Goal: Task Accomplishment & Management: Manage account settings

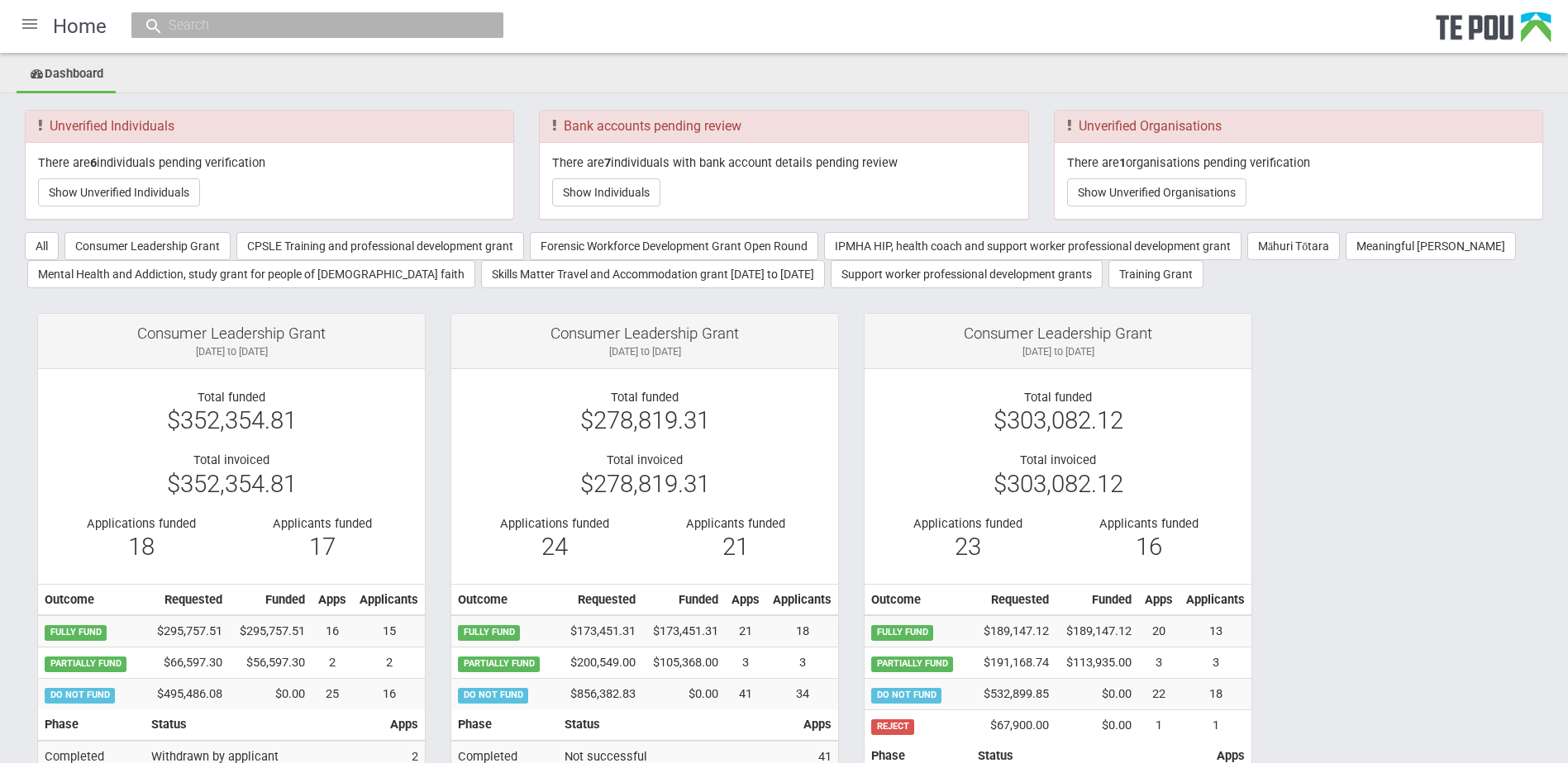
click at [23, 22] on div at bounding box center [30, 23] width 40 height 40
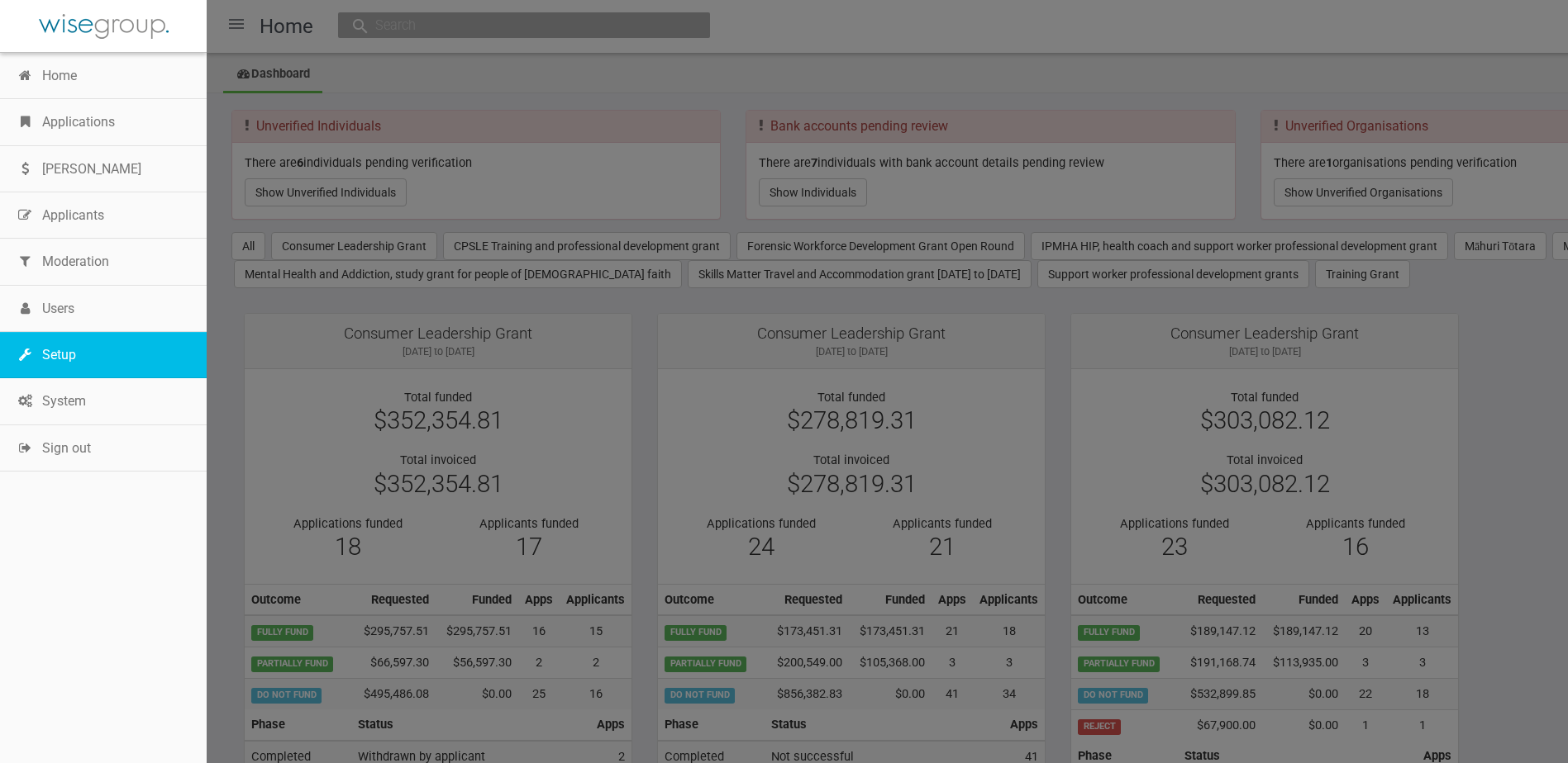
click at [75, 344] on link "Setup" at bounding box center [103, 355] width 207 height 47
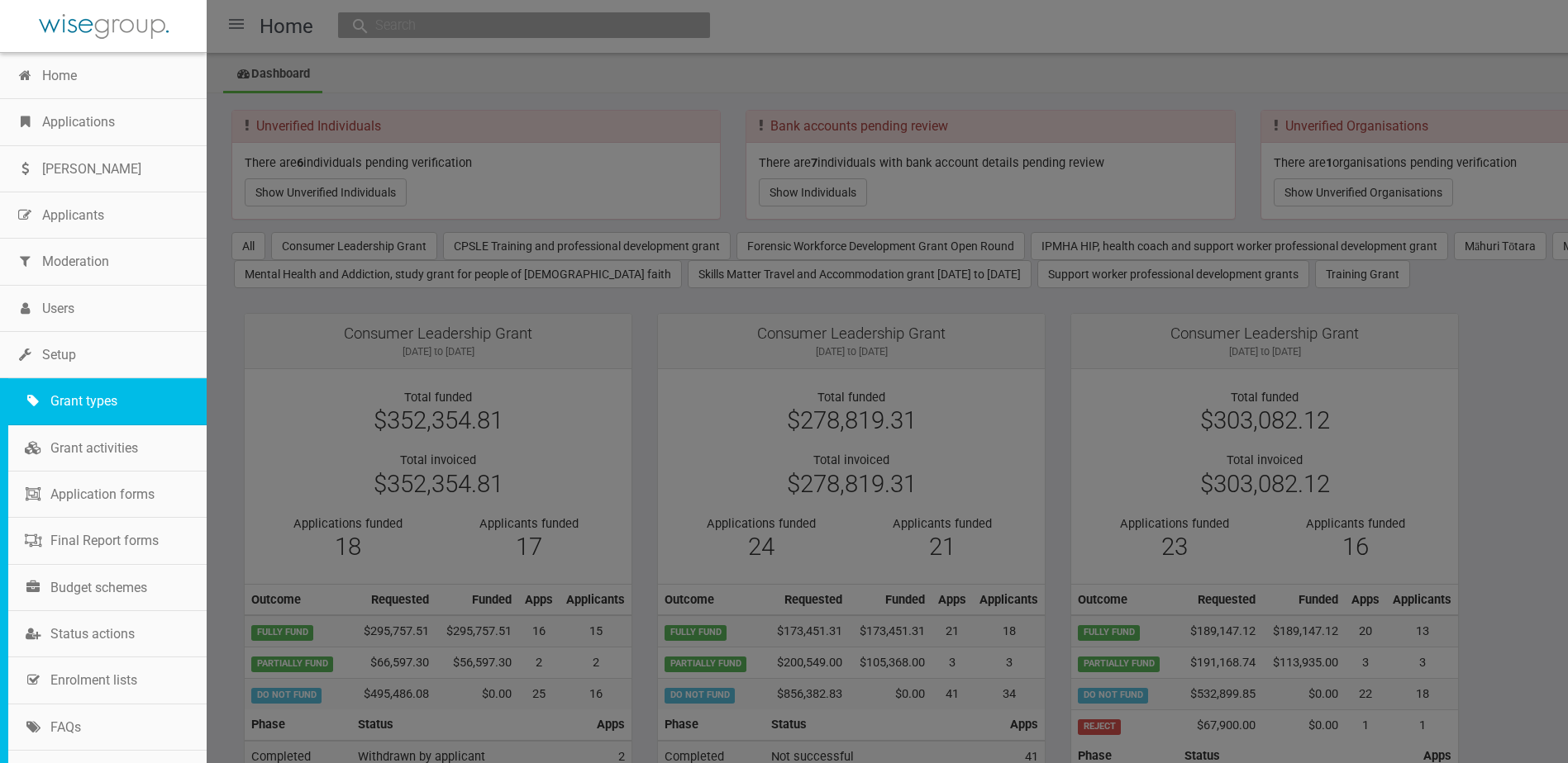
click at [104, 390] on link "Grant types" at bounding box center [107, 402] width 199 height 47
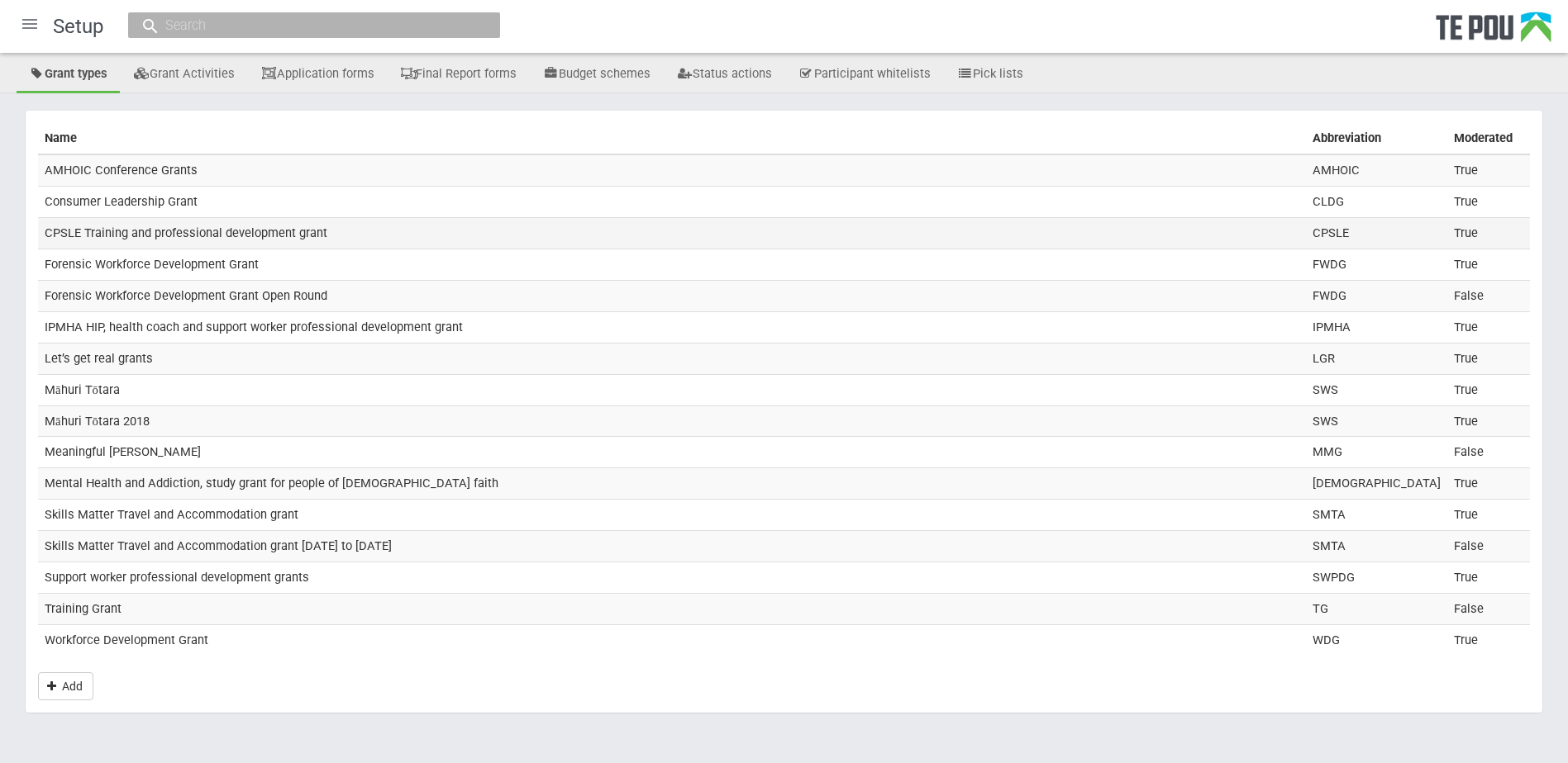
click at [122, 225] on td "CPSLE Training and professional development grant" at bounding box center [672, 233] width 1268 height 32
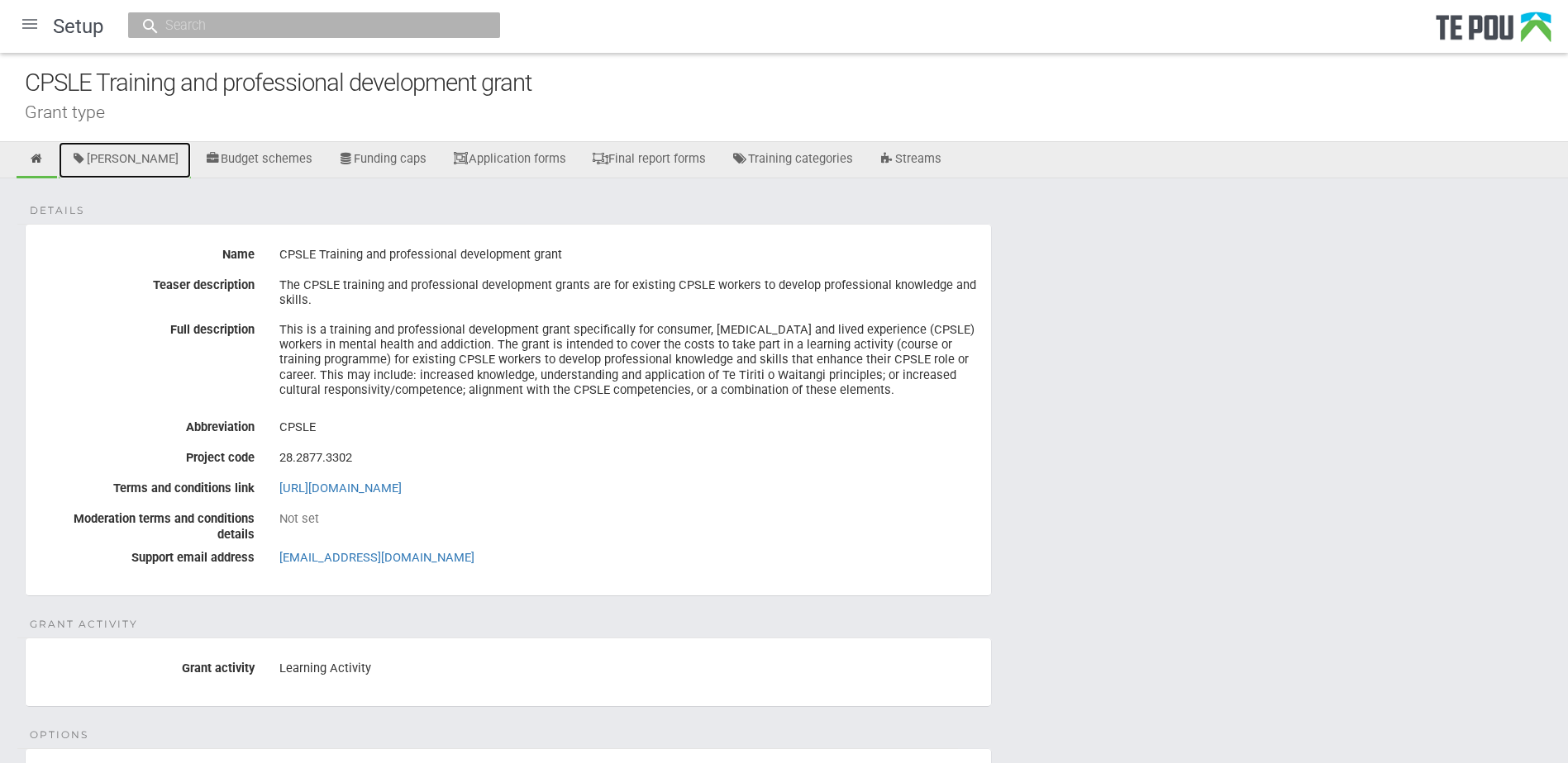
click at [136, 159] on link "[PERSON_NAME]" at bounding box center [125, 160] width 132 height 36
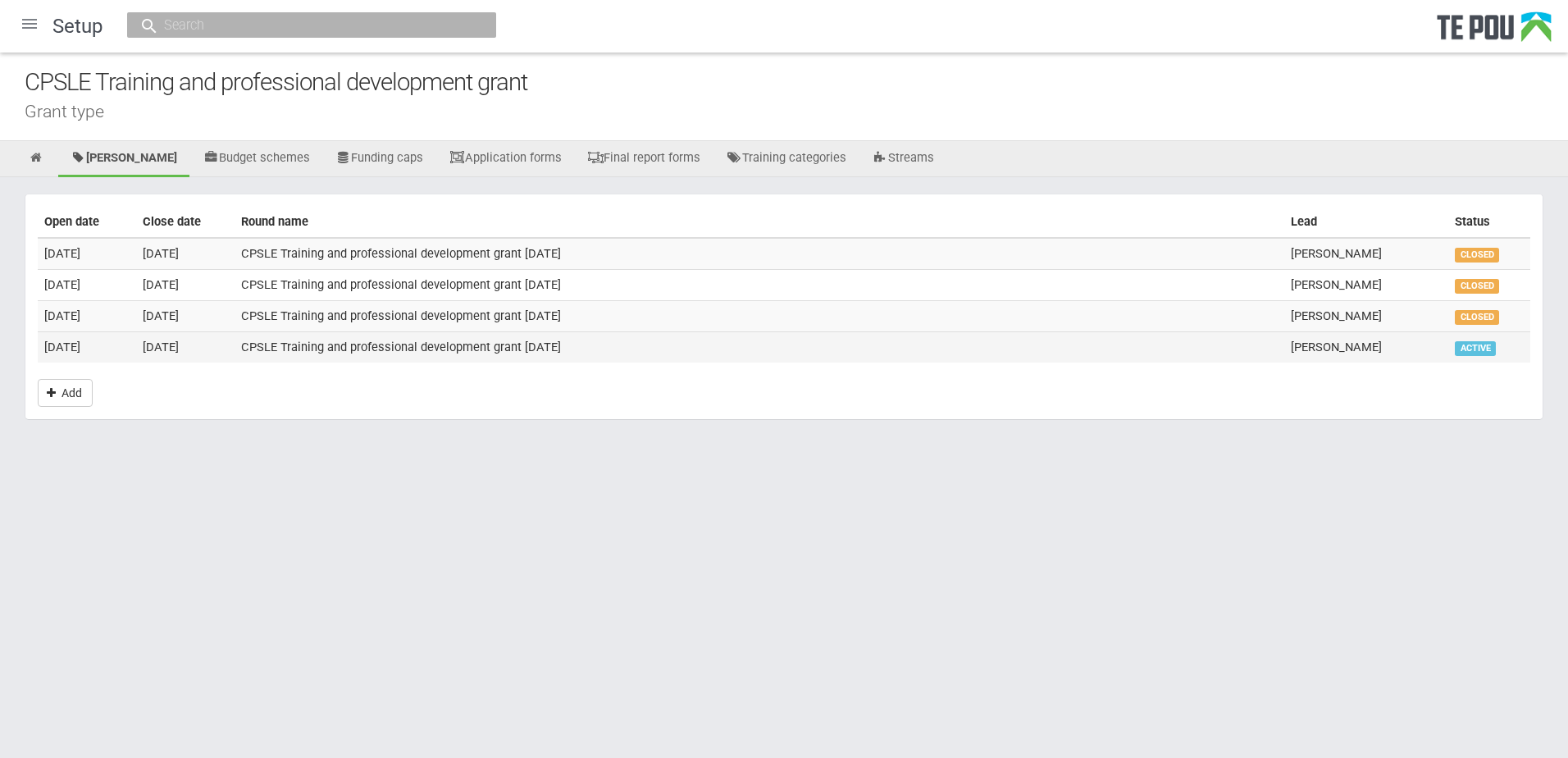
click at [123, 344] on td "15 Sep 2025" at bounding box center [87, 346] width 98 height 31
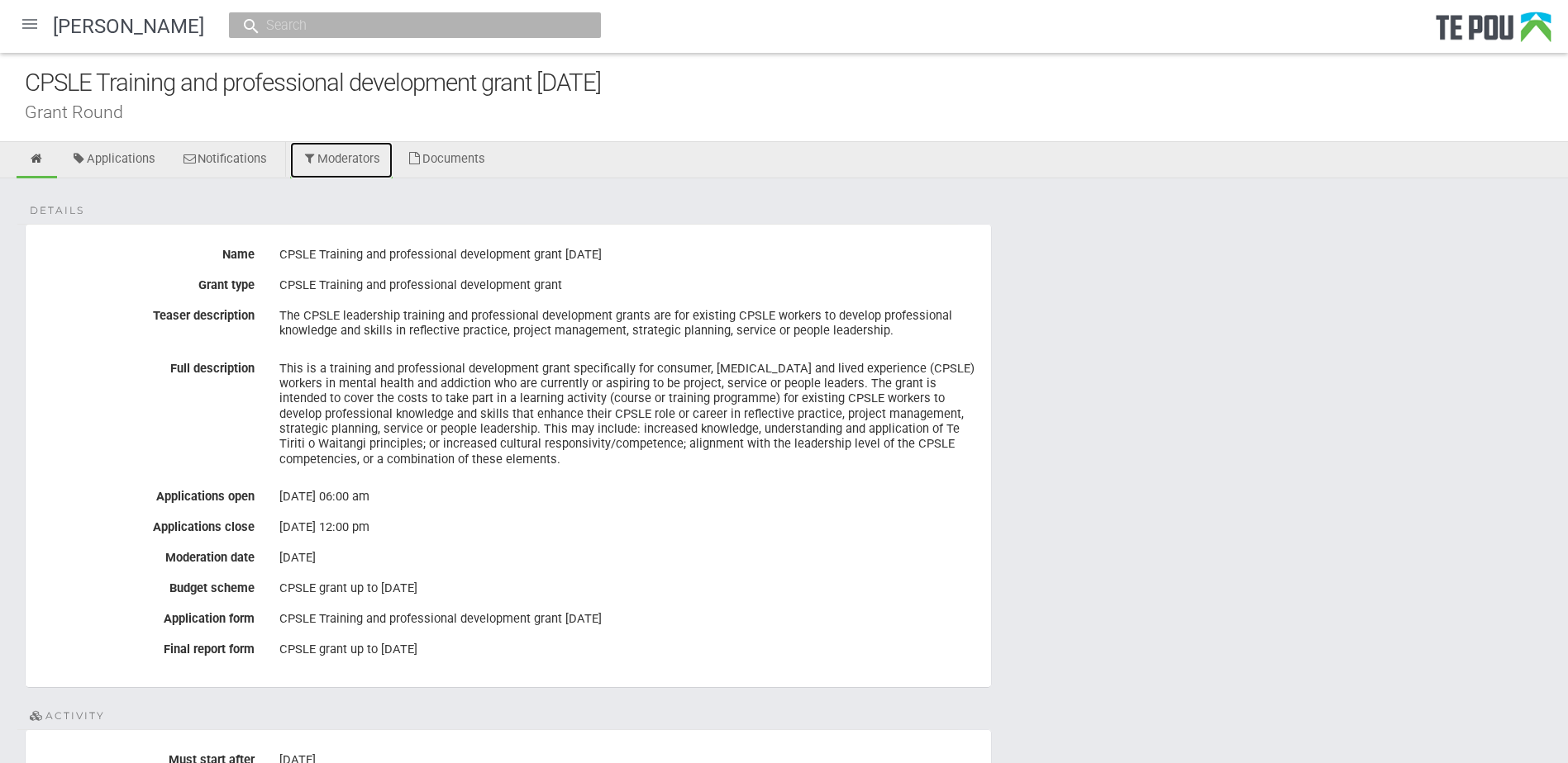
click at [344, 157] on link "Moderators" at bounding box center [341, 160] width 103 height 36
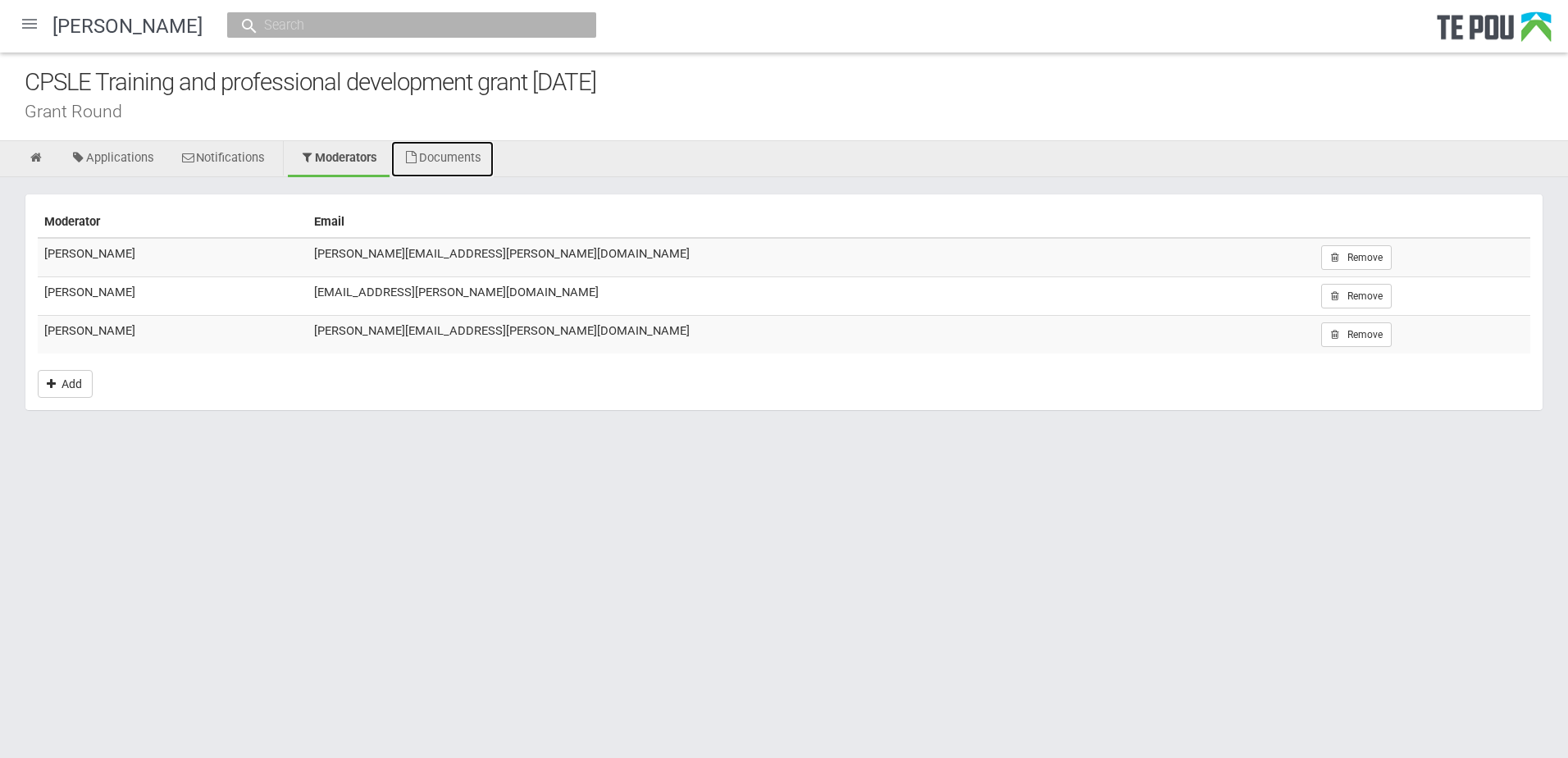
click at [457, 155] on link "Documents" at bounding box center [442, 159] width 103 height 36
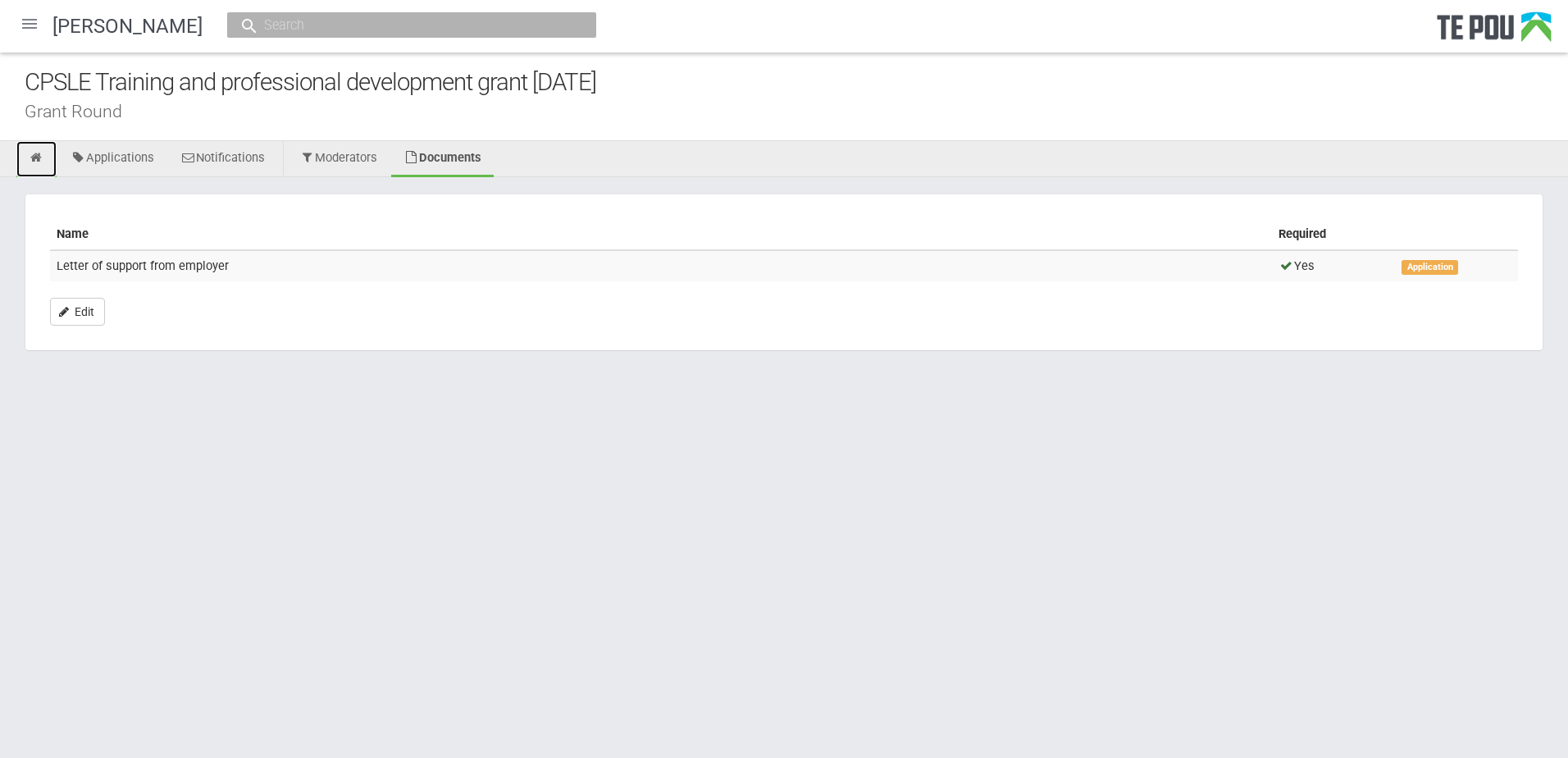
click at [41, 156] on icon at bounding box center [36, 157] width 16 height 12
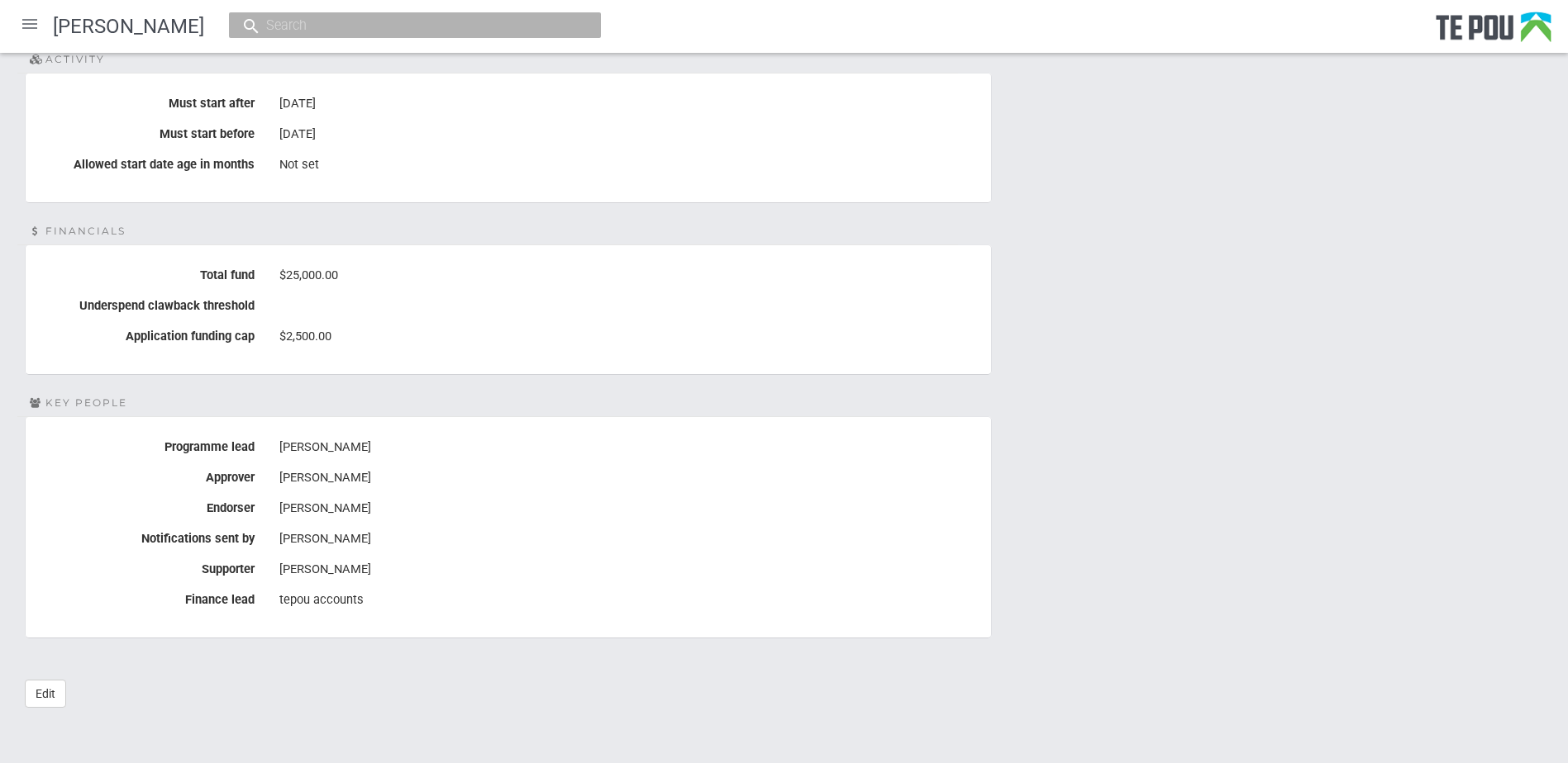
scroll to position [660, 0]
click at [54, 696] on link "Edit" at bounding box center [46, 691] width 41 height 28
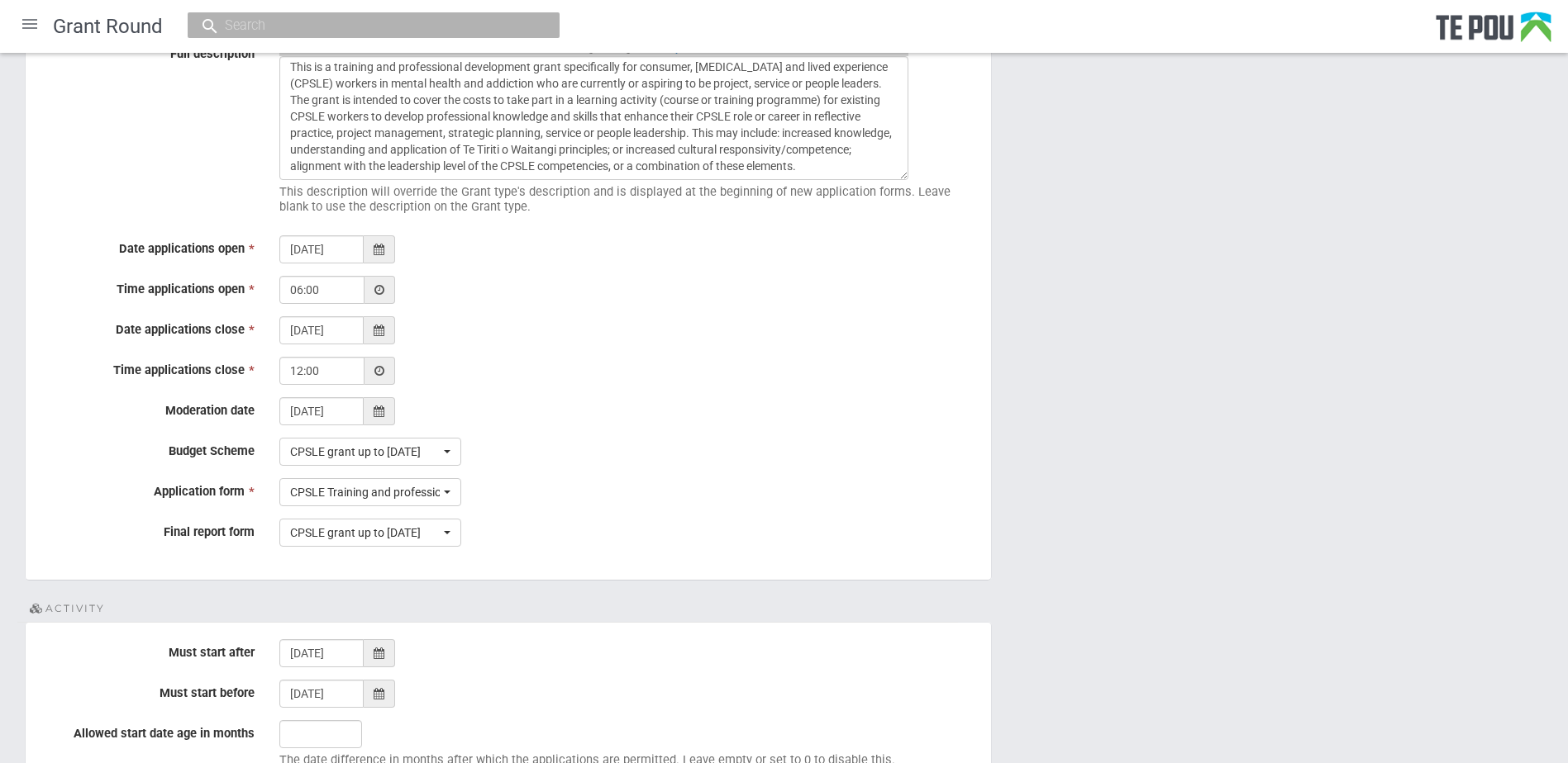
scroll to position [413, 0]
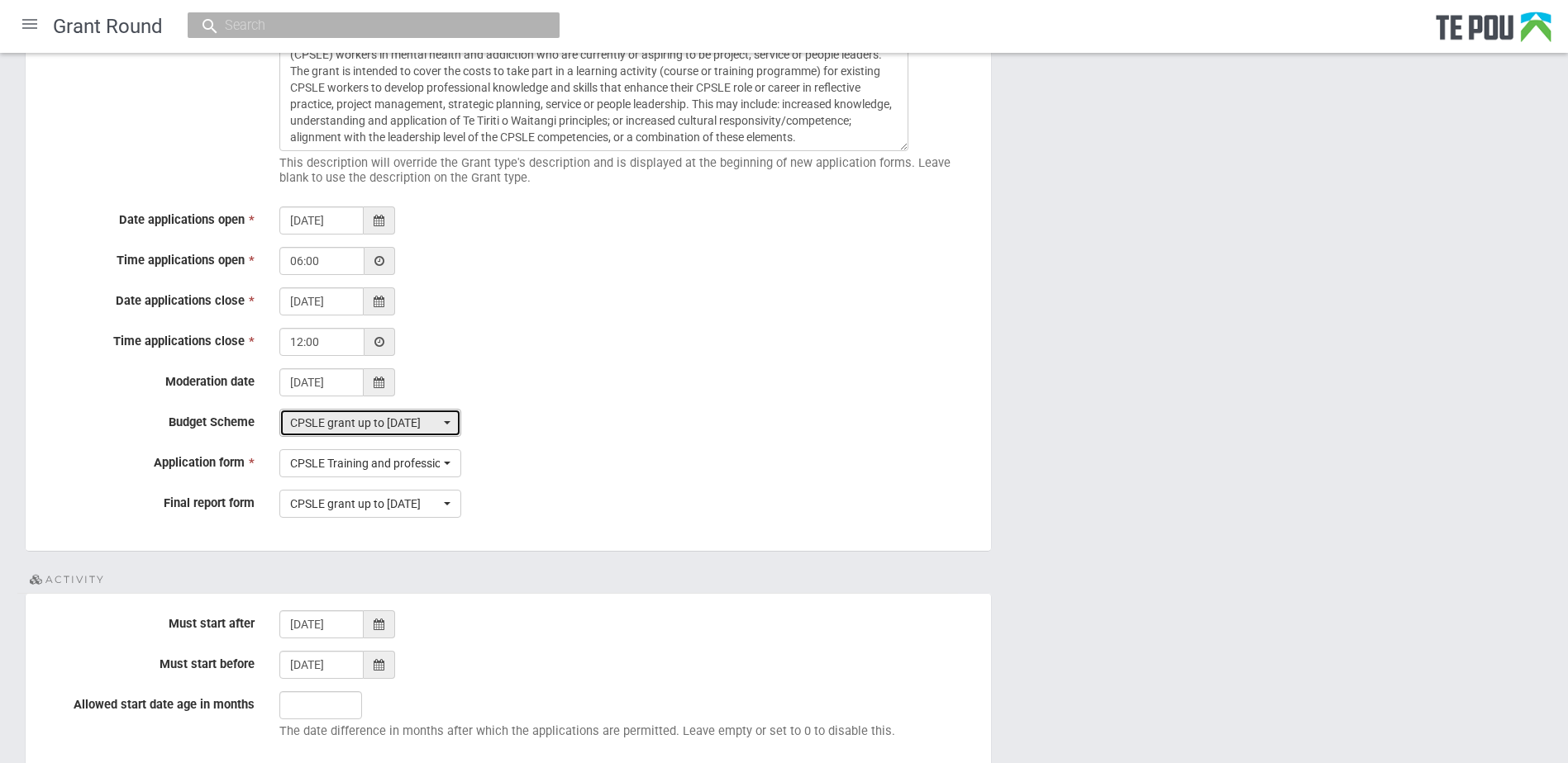
click at [433, 420] on span "CPSLE grant up to [DATE]" at bounding box center [364, 423] width 150 height 17
click at [577, 416] on div "CPSLE grant up to Oct 2024 Choose... CPSLE grant up to Oct 2024 None Choose... …" at bounding box center [628, 423] width 724 height 28
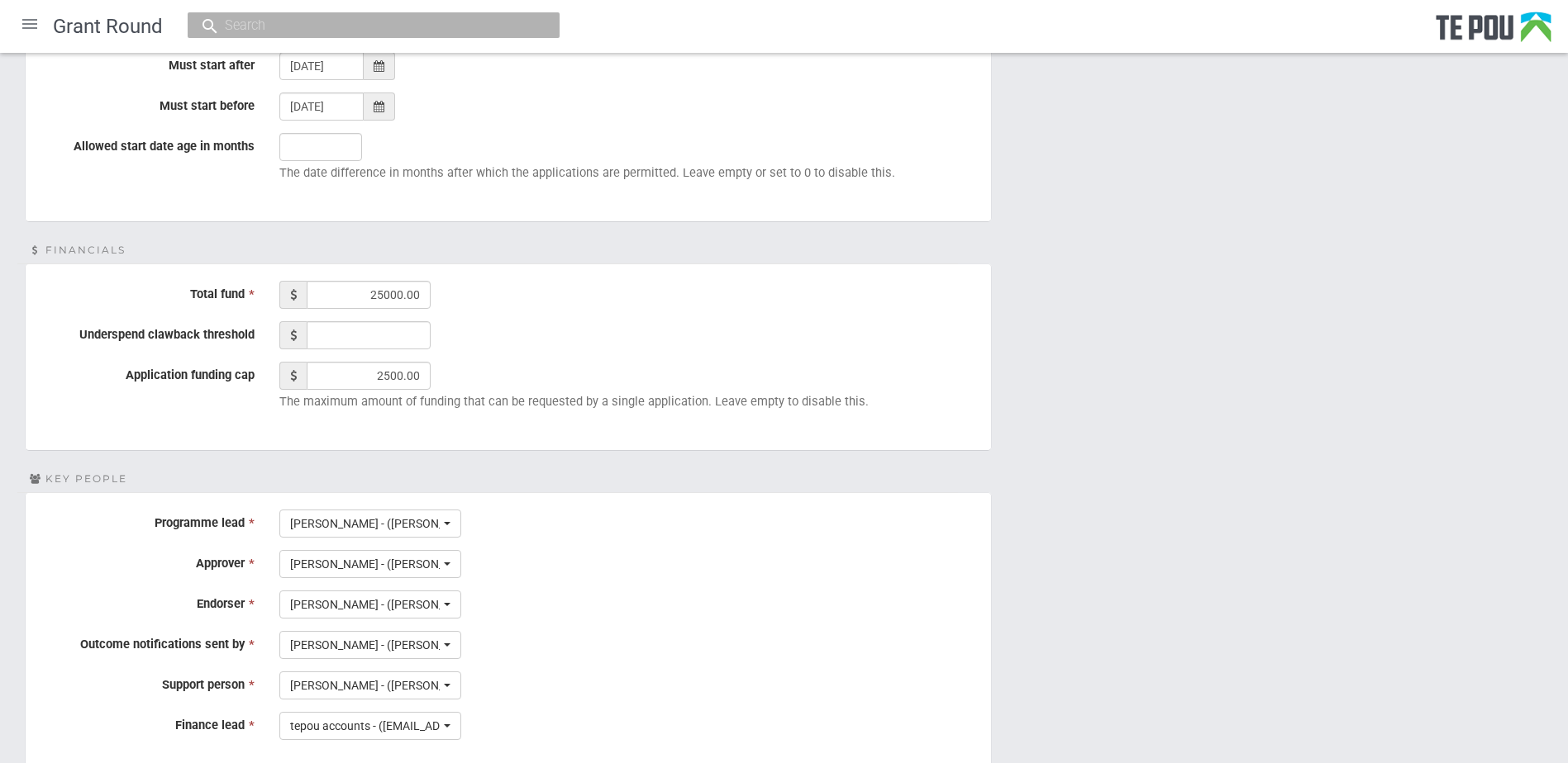
scroll to position [1110, 0]
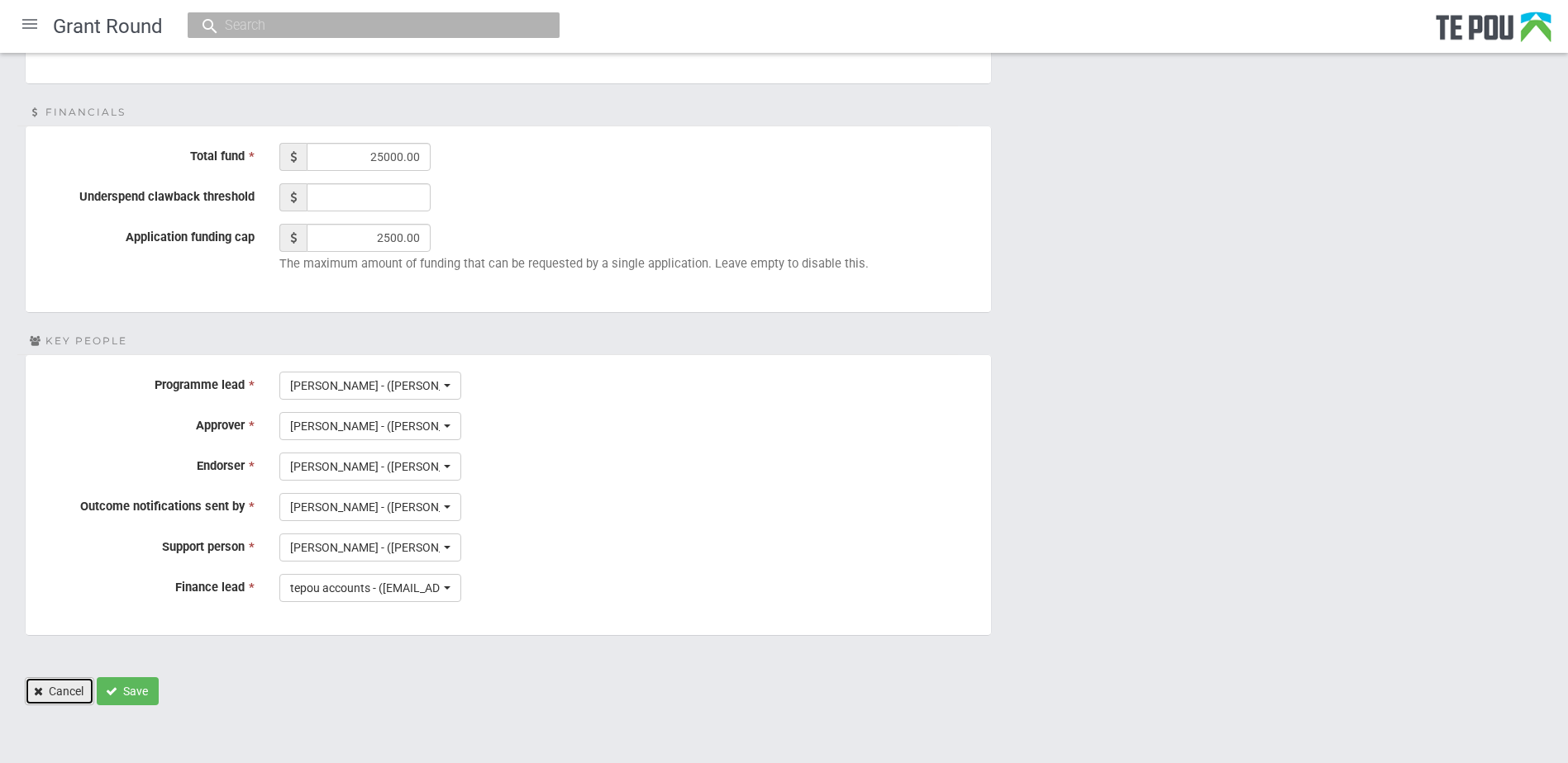
click at [71, 700] on link "Cancel" at bounding box center [60, 691] width 69 height 28
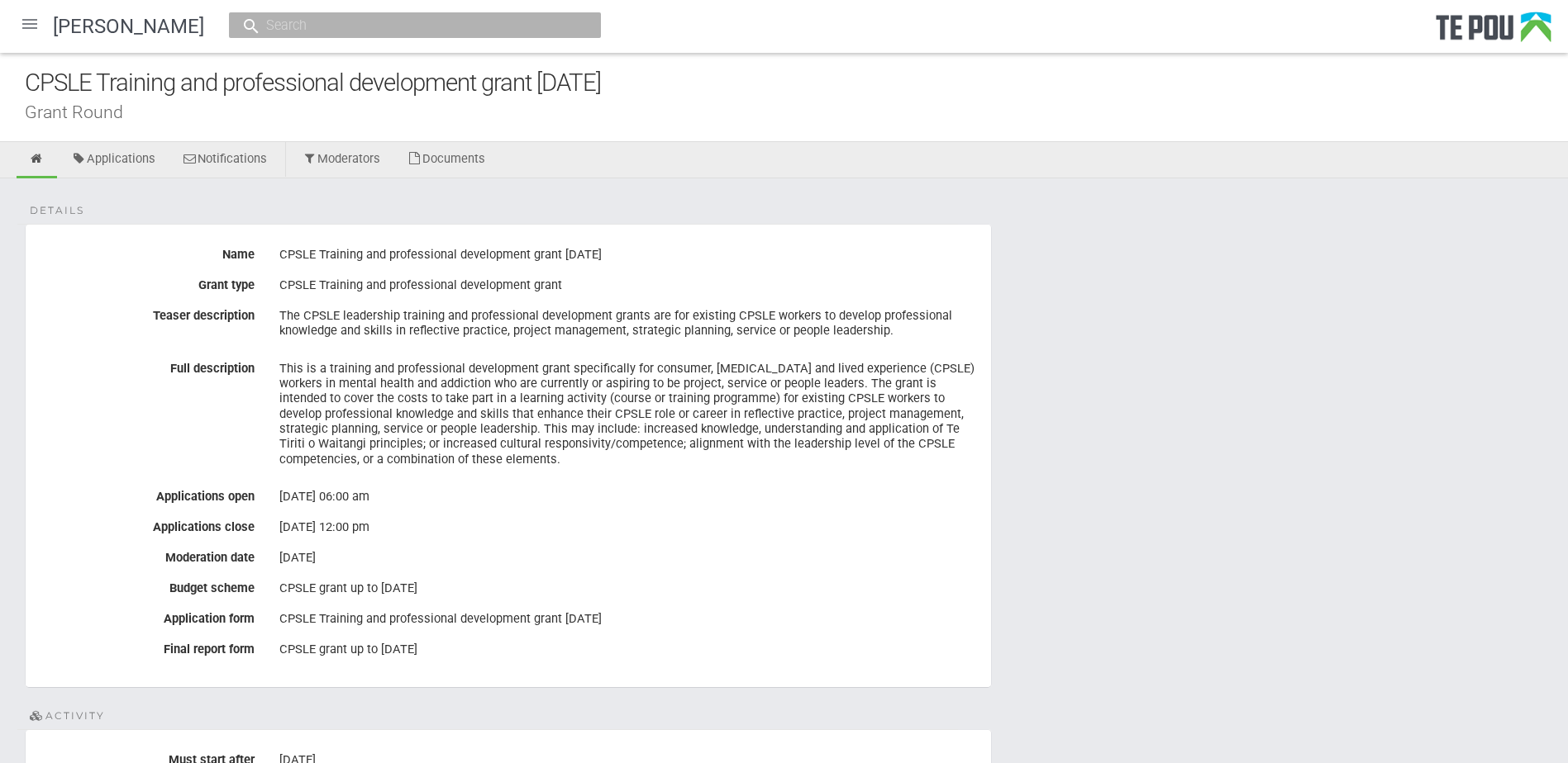
click at [18, 14] on div at bounding box center [30, 23] width 40 height 40
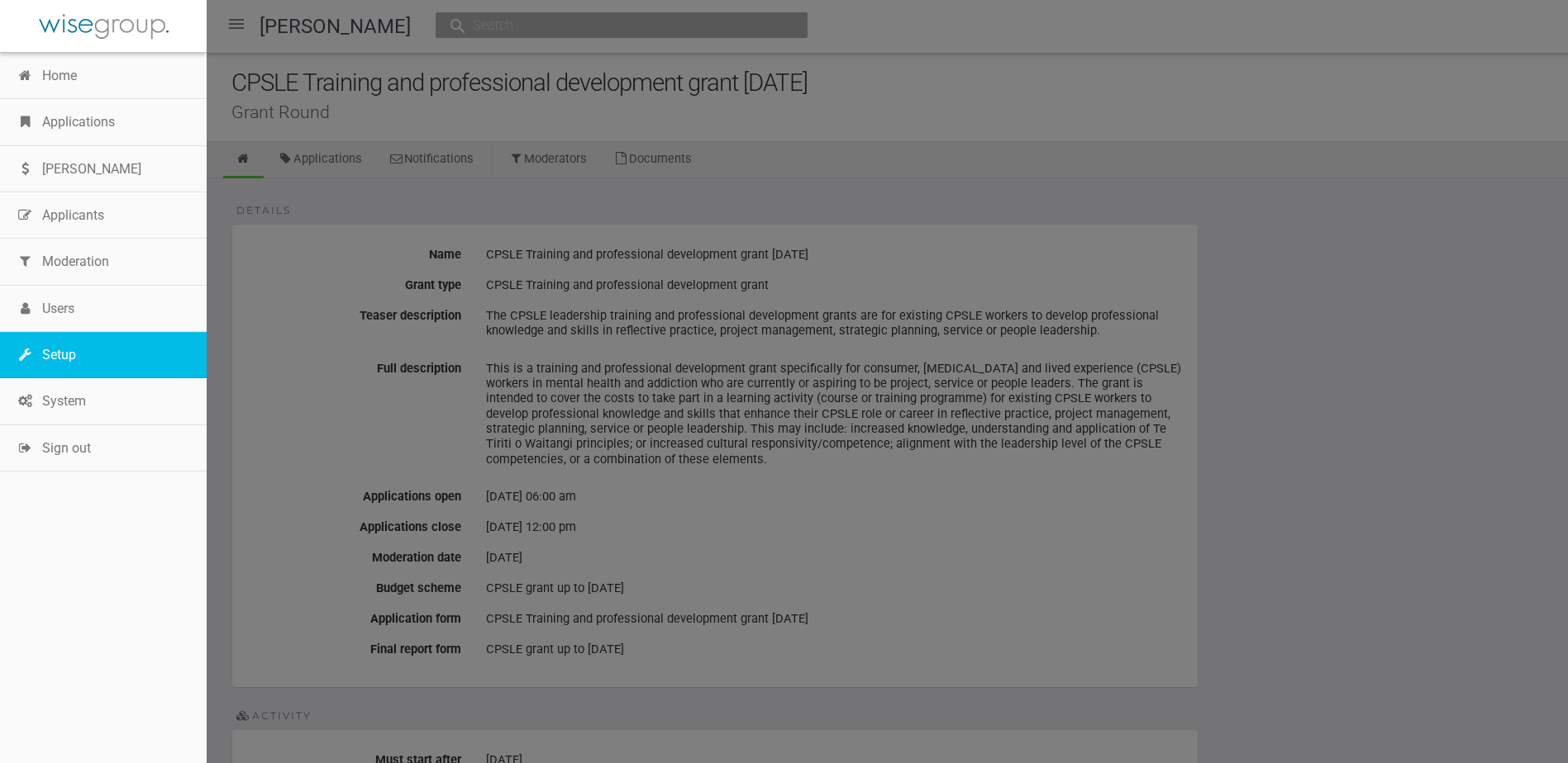
click at [84, 349] on link "Setup" at bounding box center [103, 355] width 207 height 47
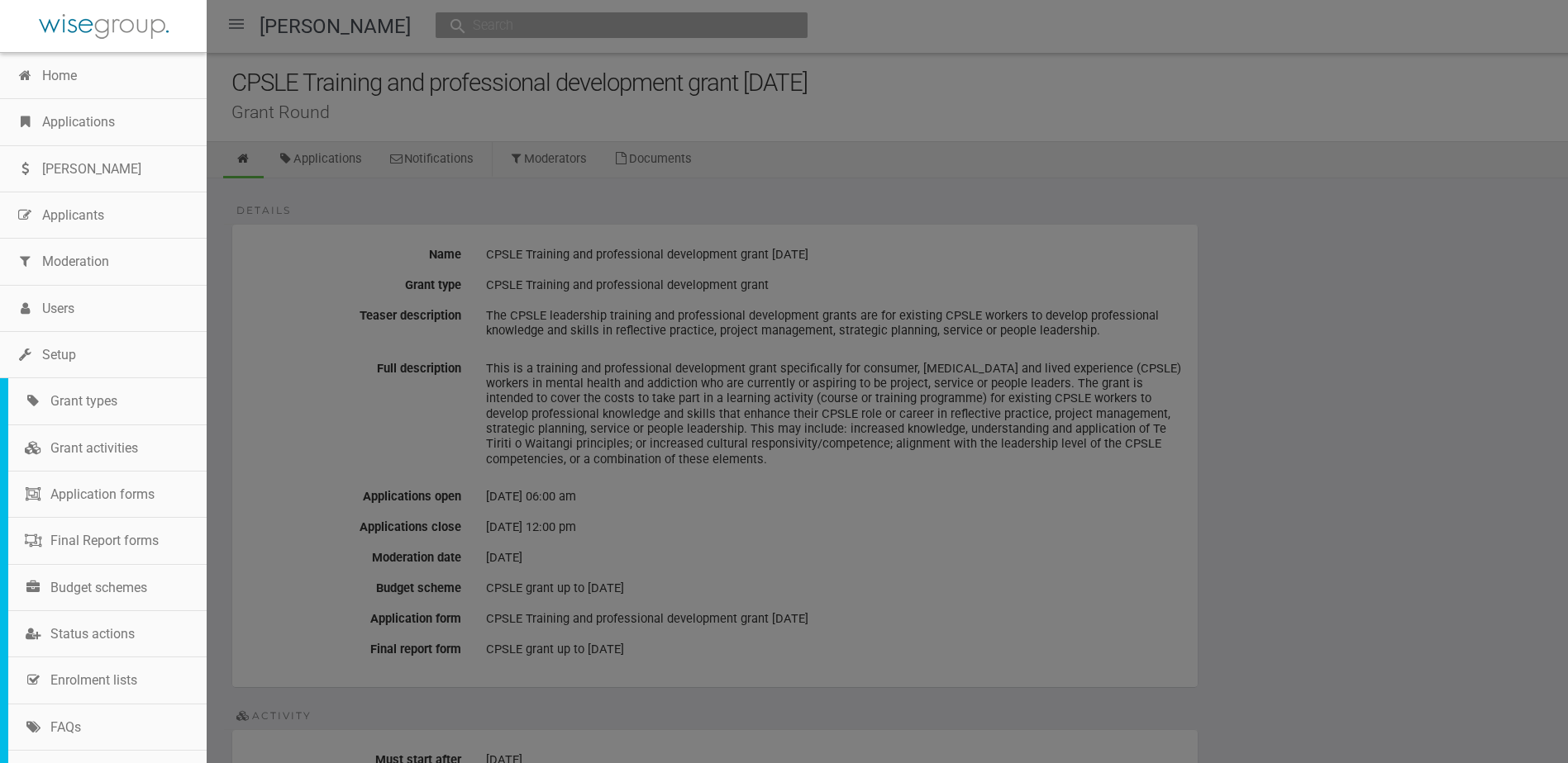
click at [94, 571] on link "Budget schemes" at bounding box center [107, 589] width 199 height 47
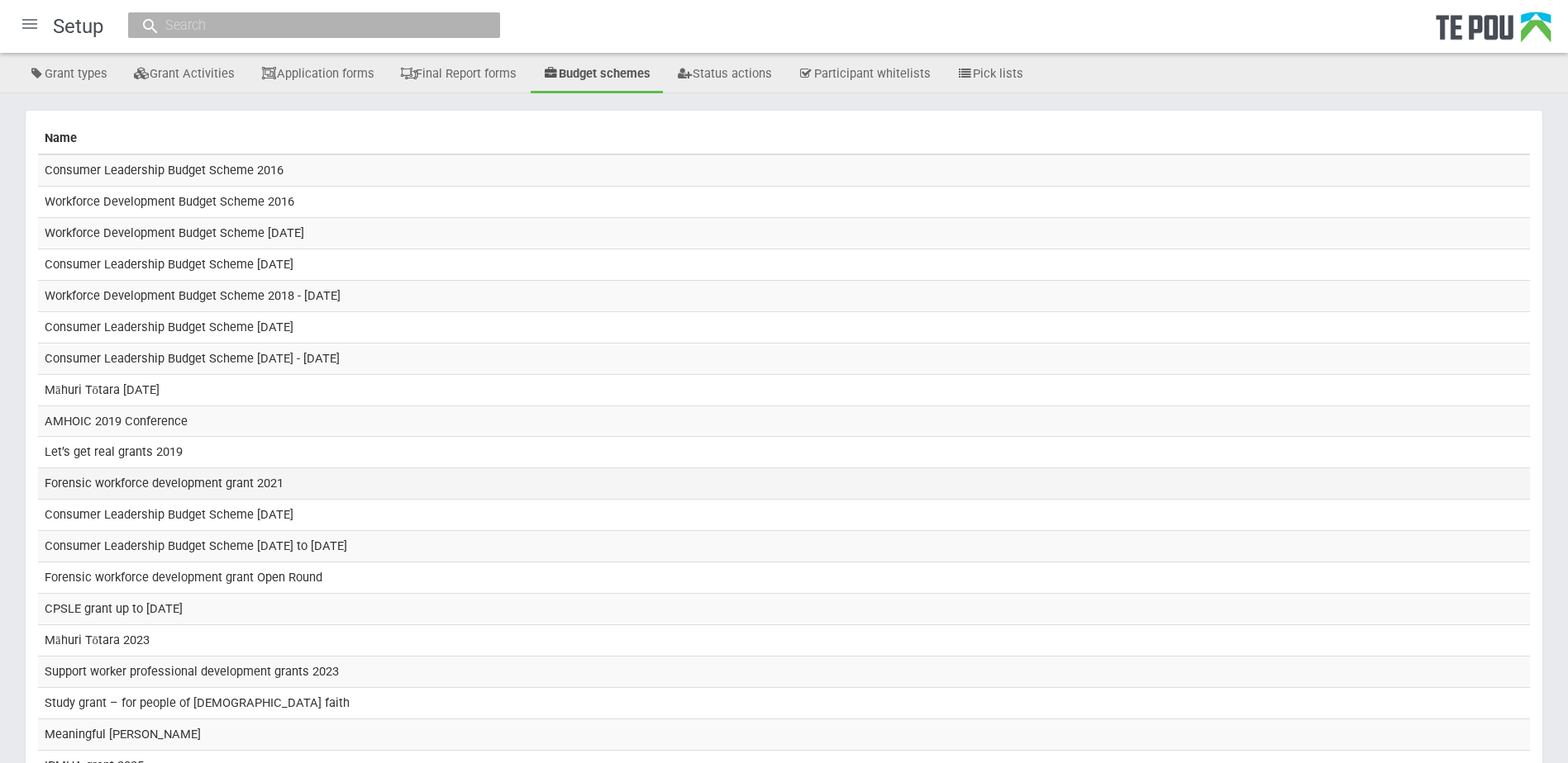
scroll to position [244, 0]
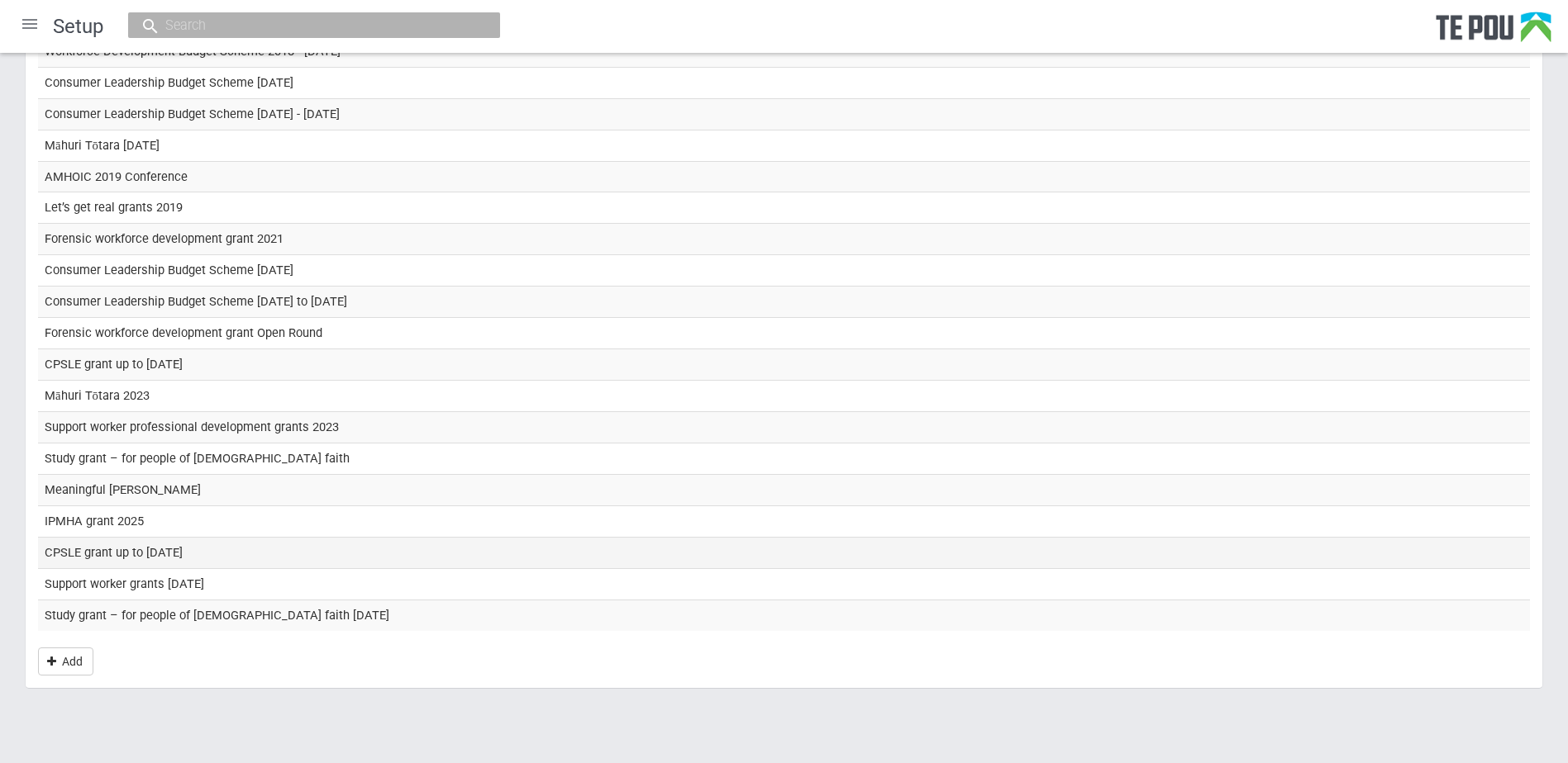
click at [192, 552] on td "CPSLE grant up to September 2025" at bounding box center [784, 552] width 1492 height 32
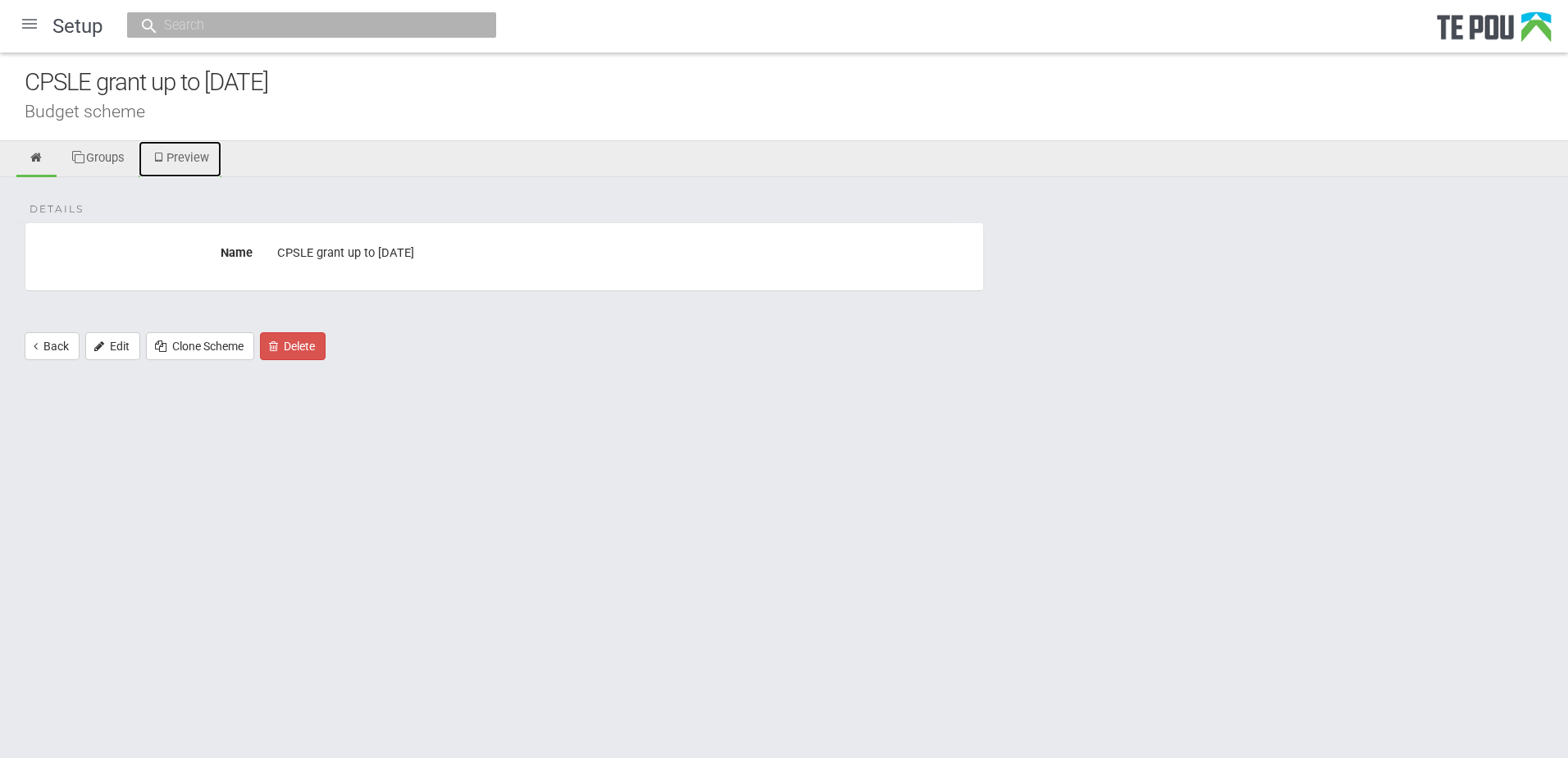
click at [179, 146] on link "Preview" at bounding box center [180, 159] width 83 height 36
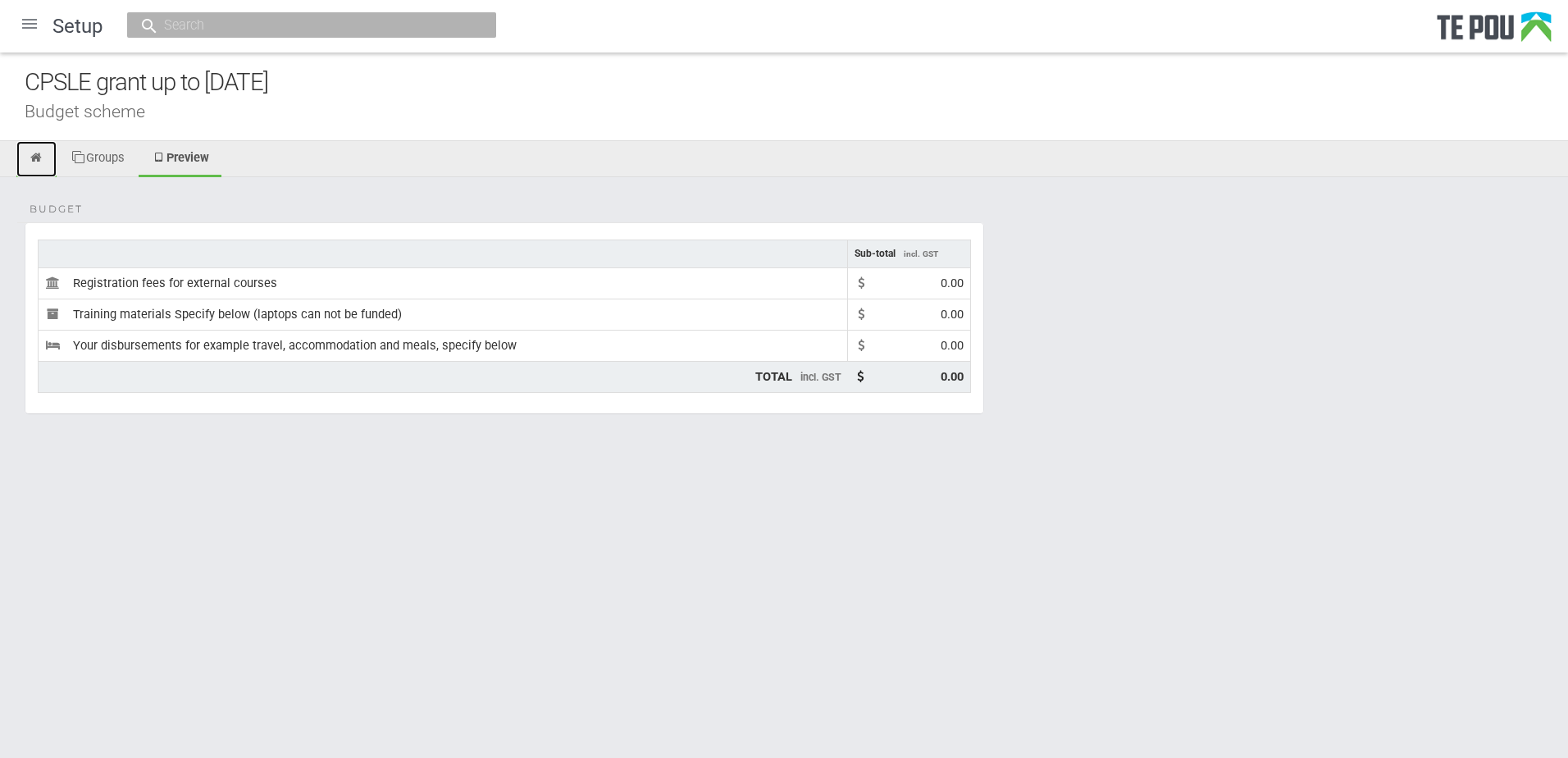
click at [36, 159] on icon at bounding box center [36, 157] width 16 height 12
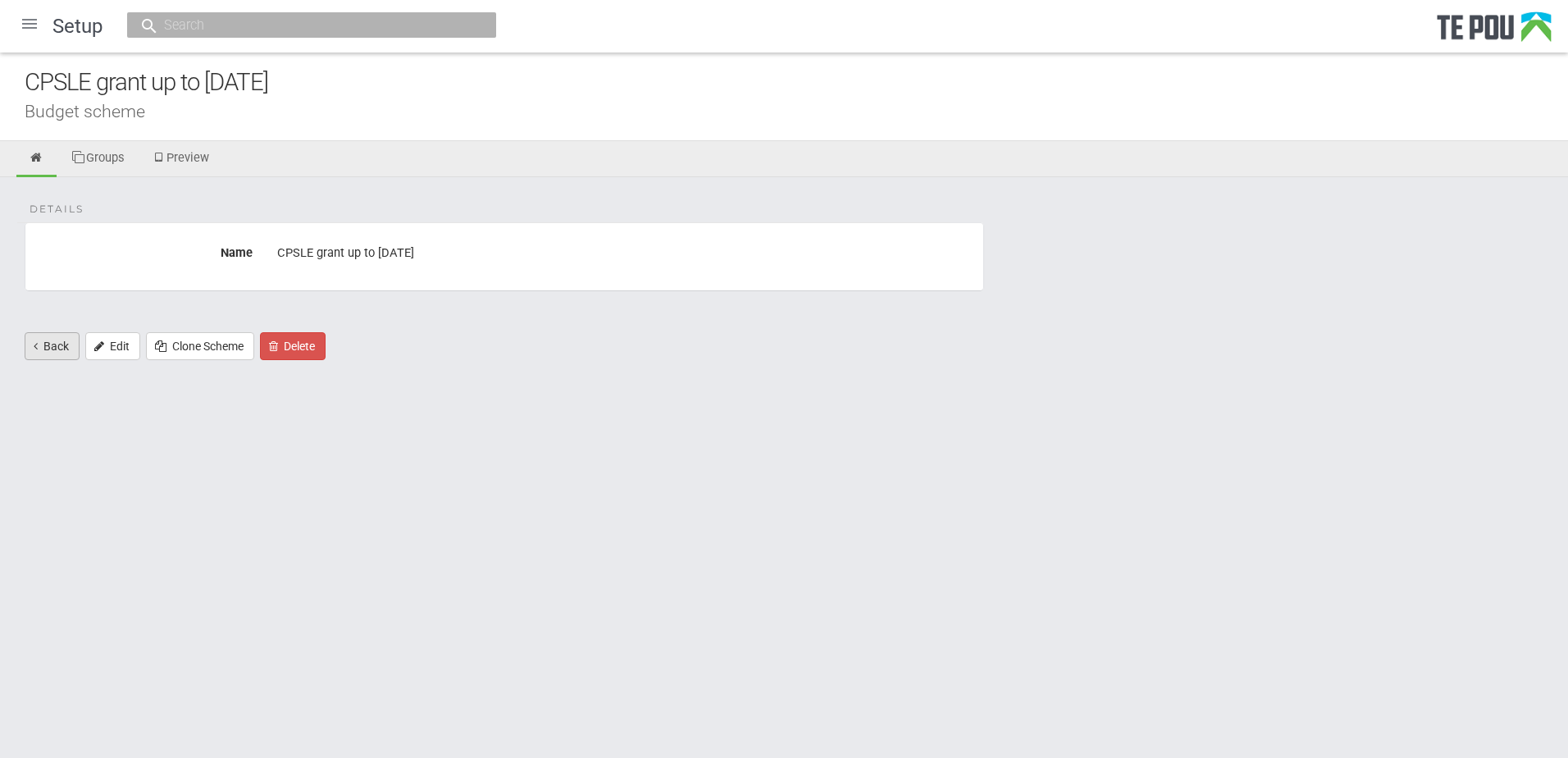
click at [41, 349] on link "Back" at bounding box center [52, 346] width 55 height 28
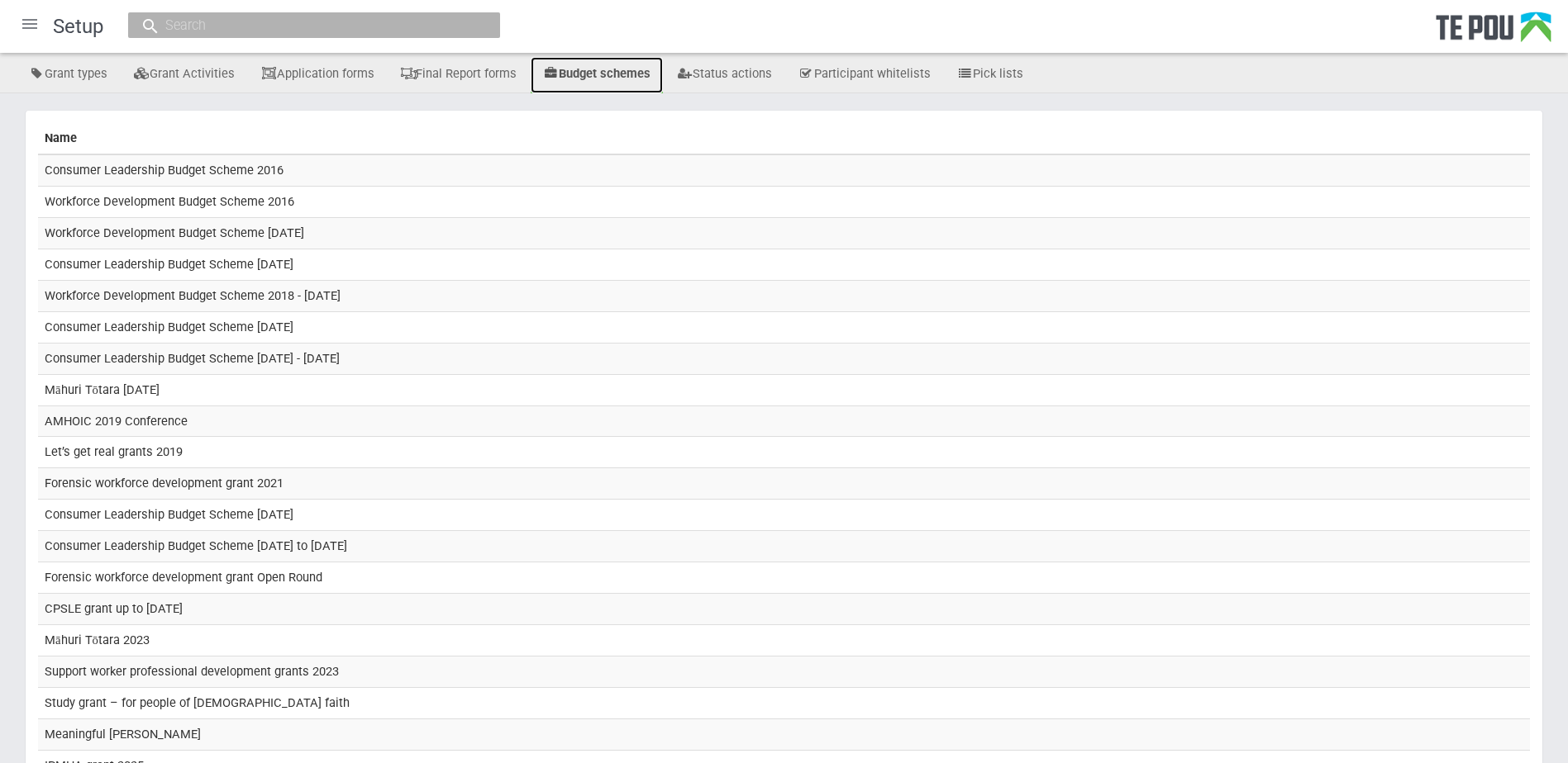
click at [594, 77] on link "Budget schemes" at bounding box center [597, 75] width 132 height 36
click at [33, 26] on div at bounding box center [30, 23] width 40 height 40
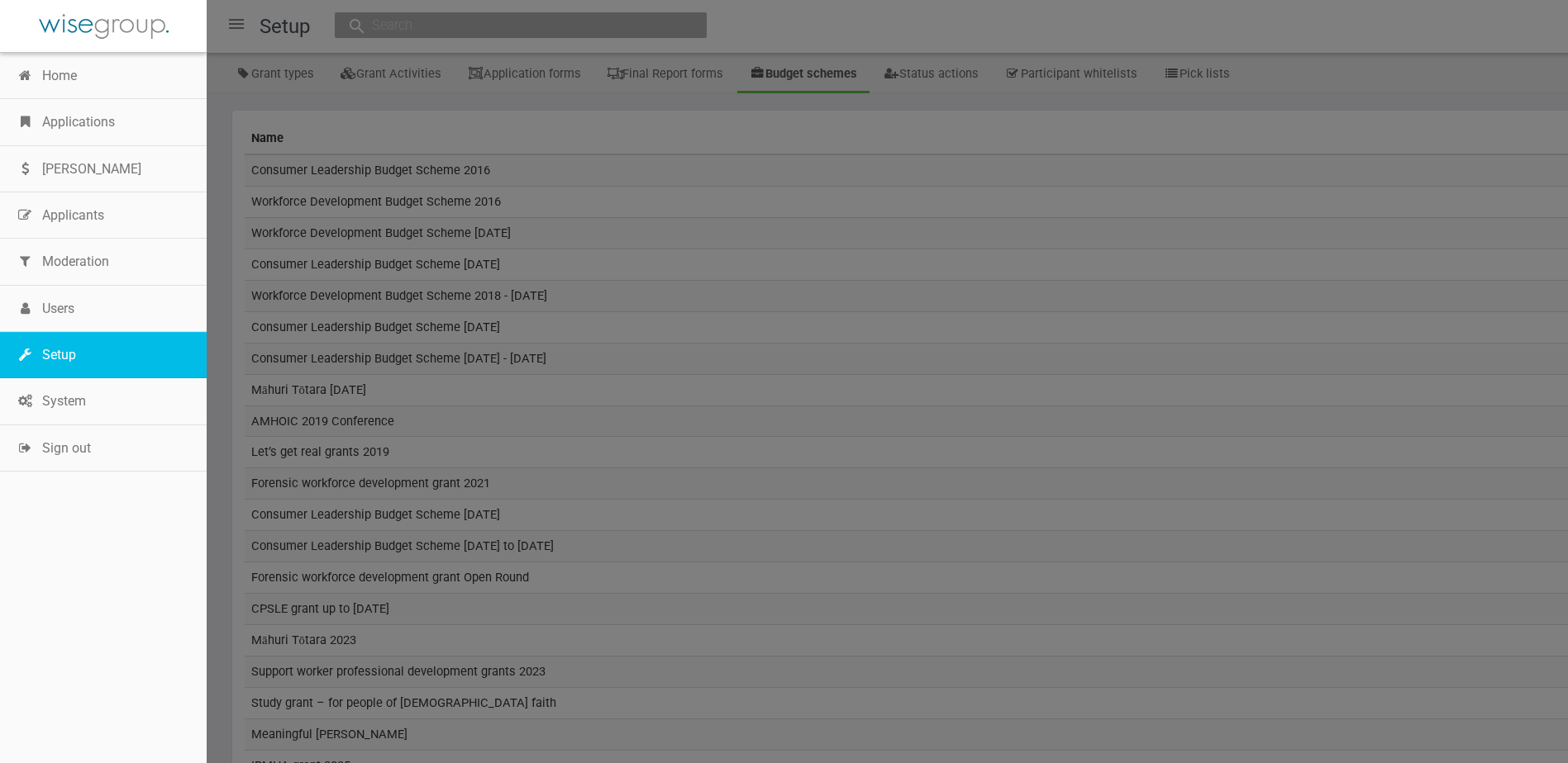
click at [84, 347] on link "Setup" at bounding box center [103, 355] width 207 height 47
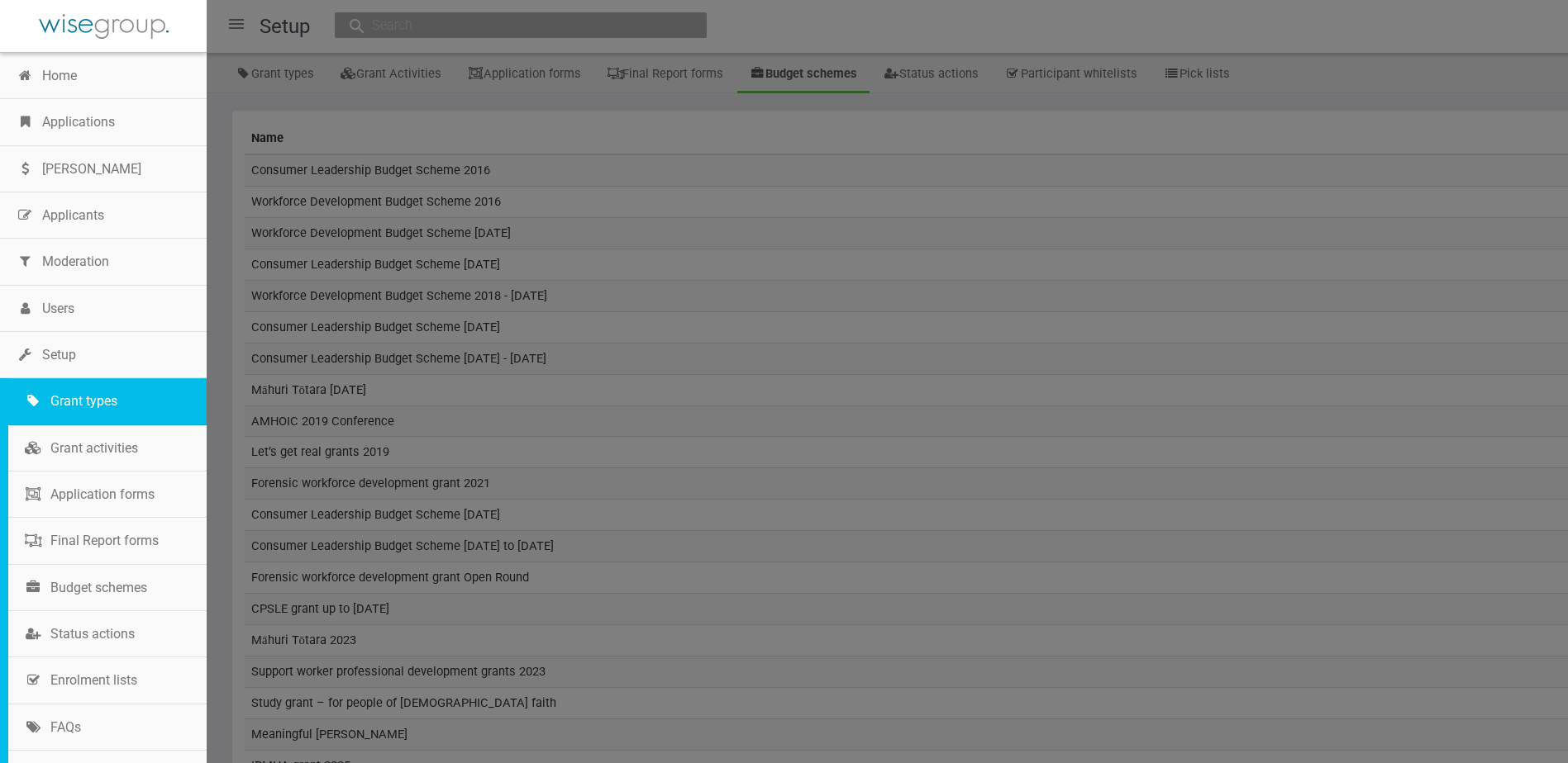
click at [90, 402] on link "Grant types" at bounding box center [107, 402] width 199 height 47
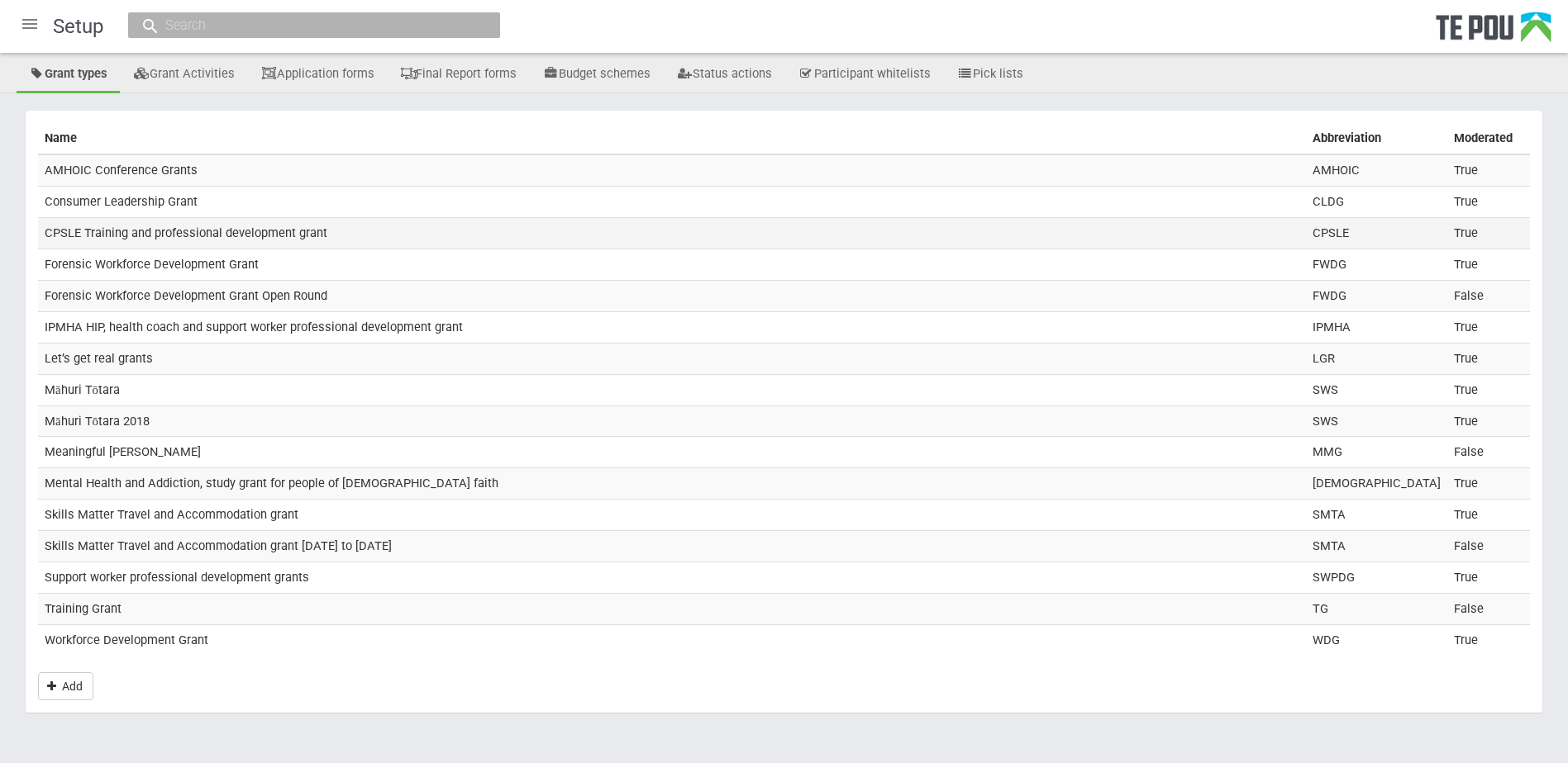
click at [169, 233] on td "CPSLE Training and professional development grant" at bounding box center [672, 233] width 1268 height 32
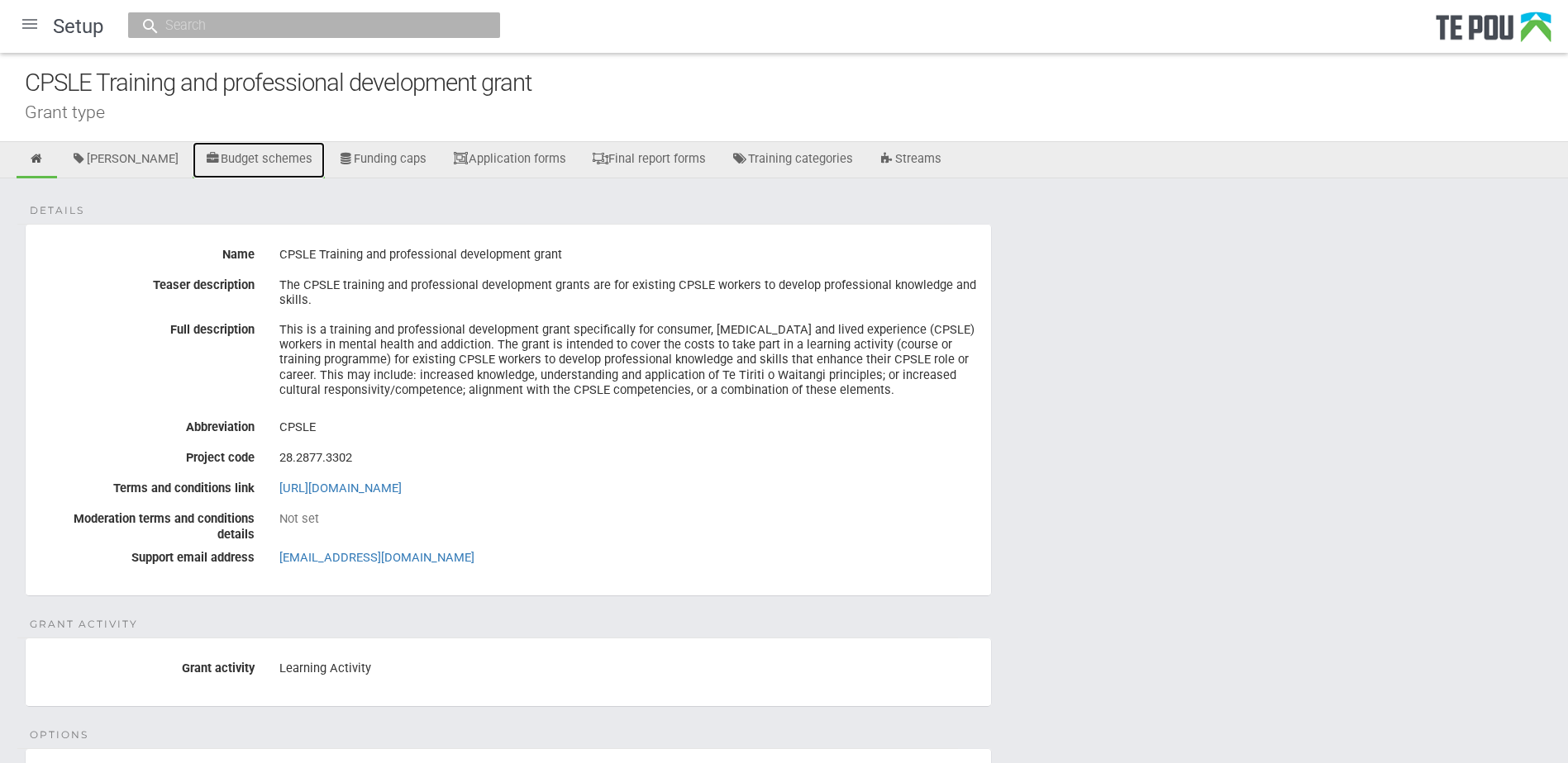
click at [266, 152] on link "Budget schemes" at bounding box center [259, 160] width 132 height 36
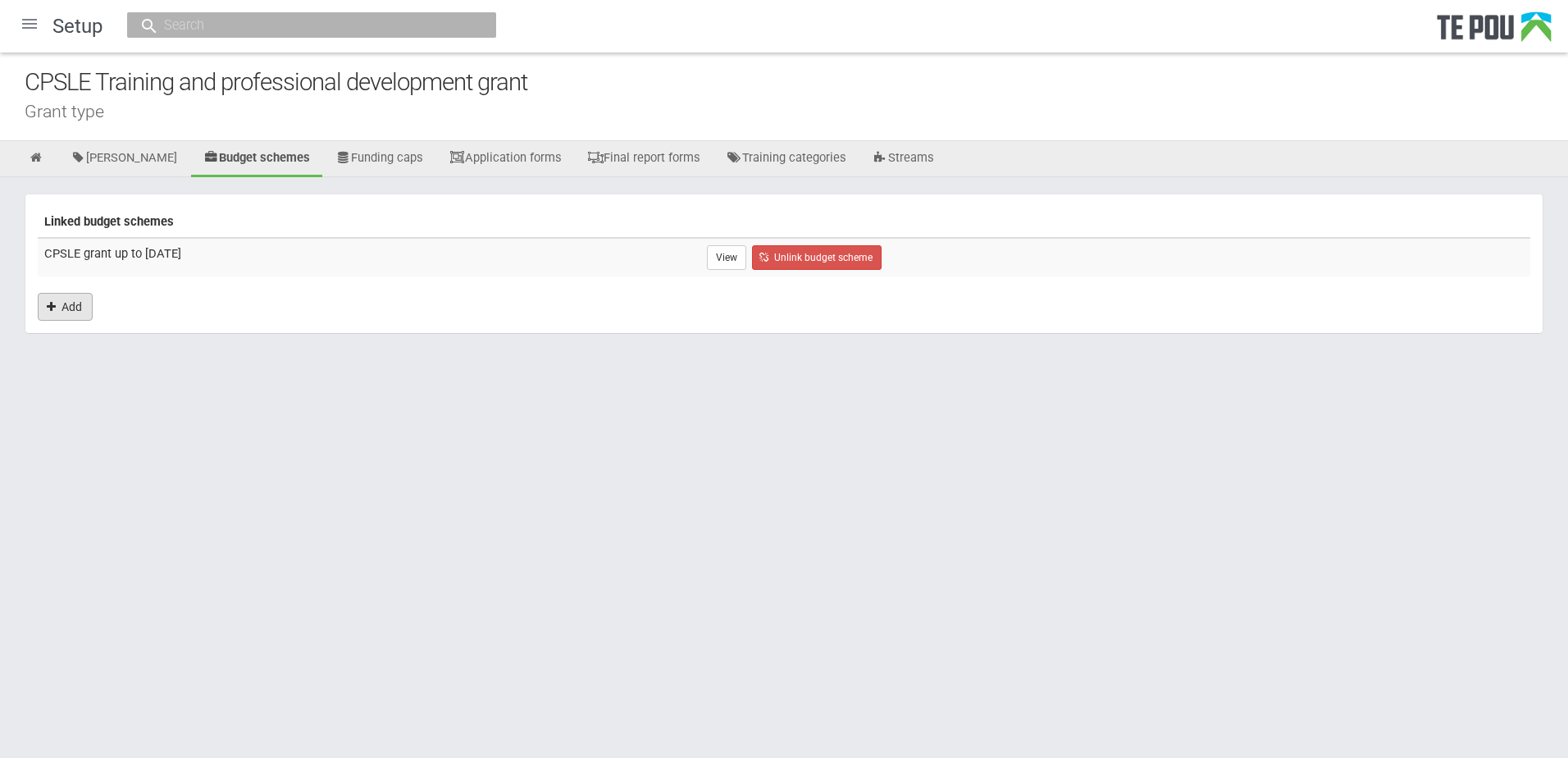
click at [80, 311] on link "Add" at bounding box center [65, 307] width 55 height 28
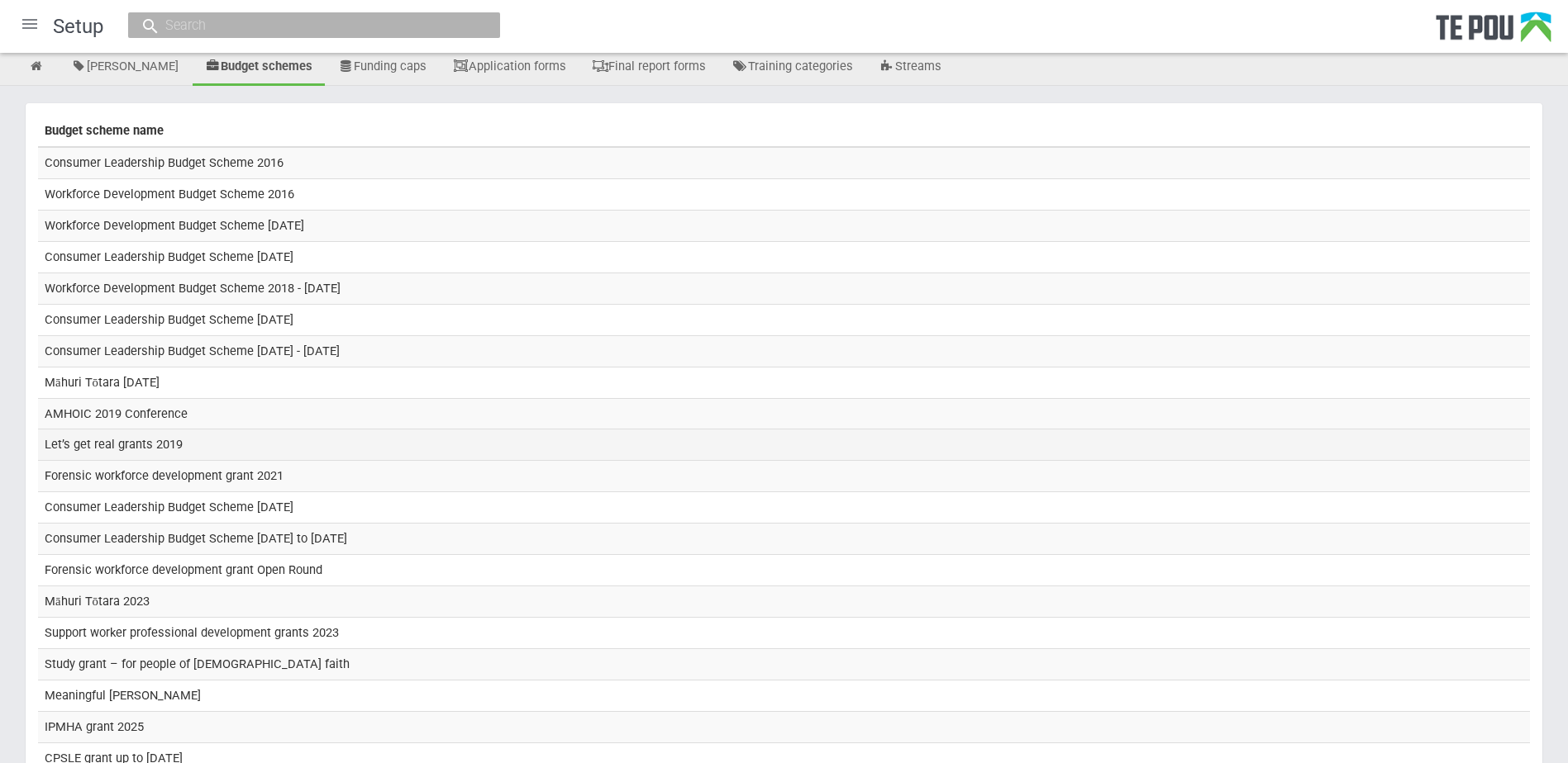
scroll to position [298, 0]
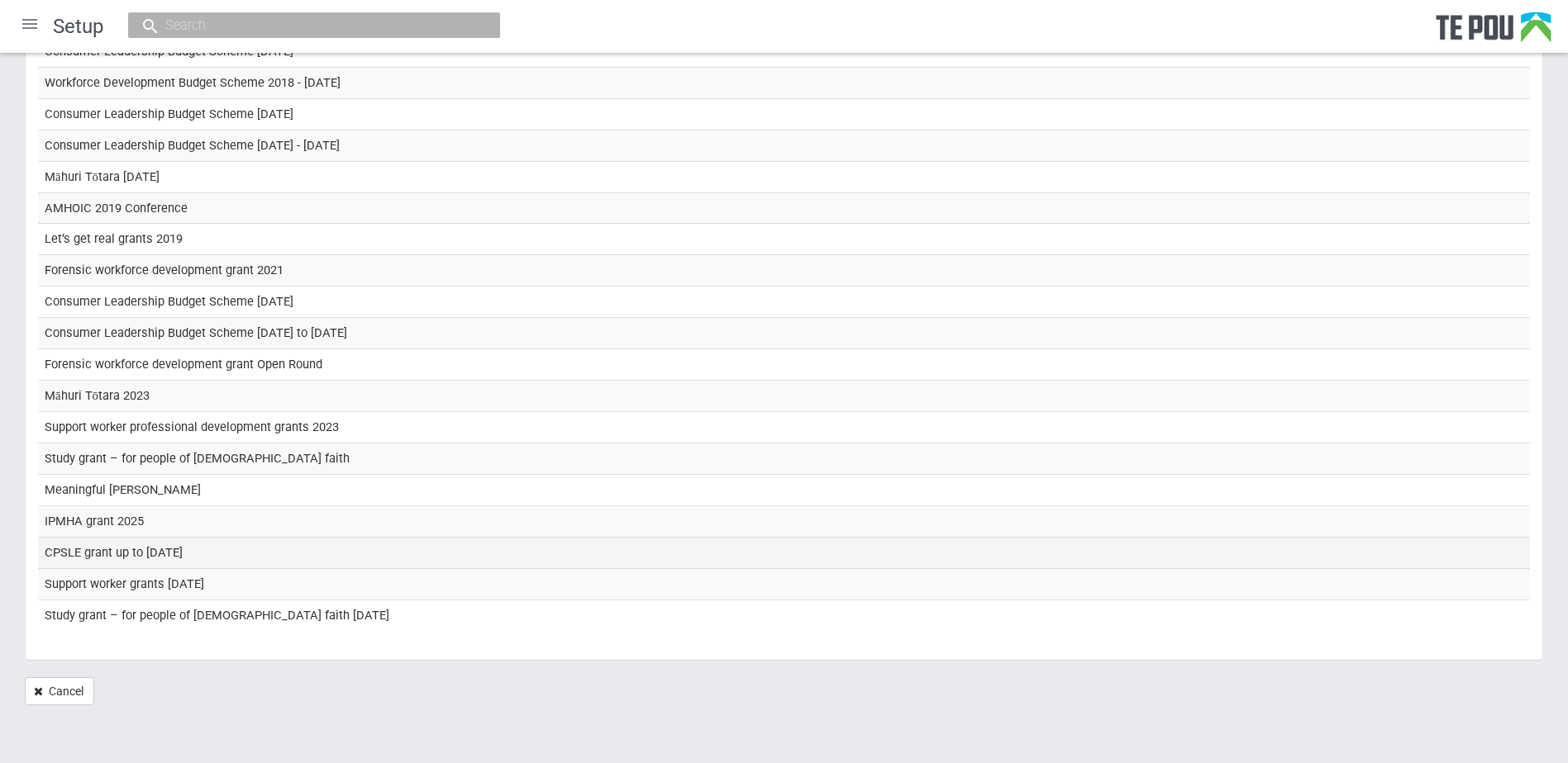
click at [269, 545] on td "CPSLE grant up to [DATE]" at bounding box center [784, 553] width 1492 height 32
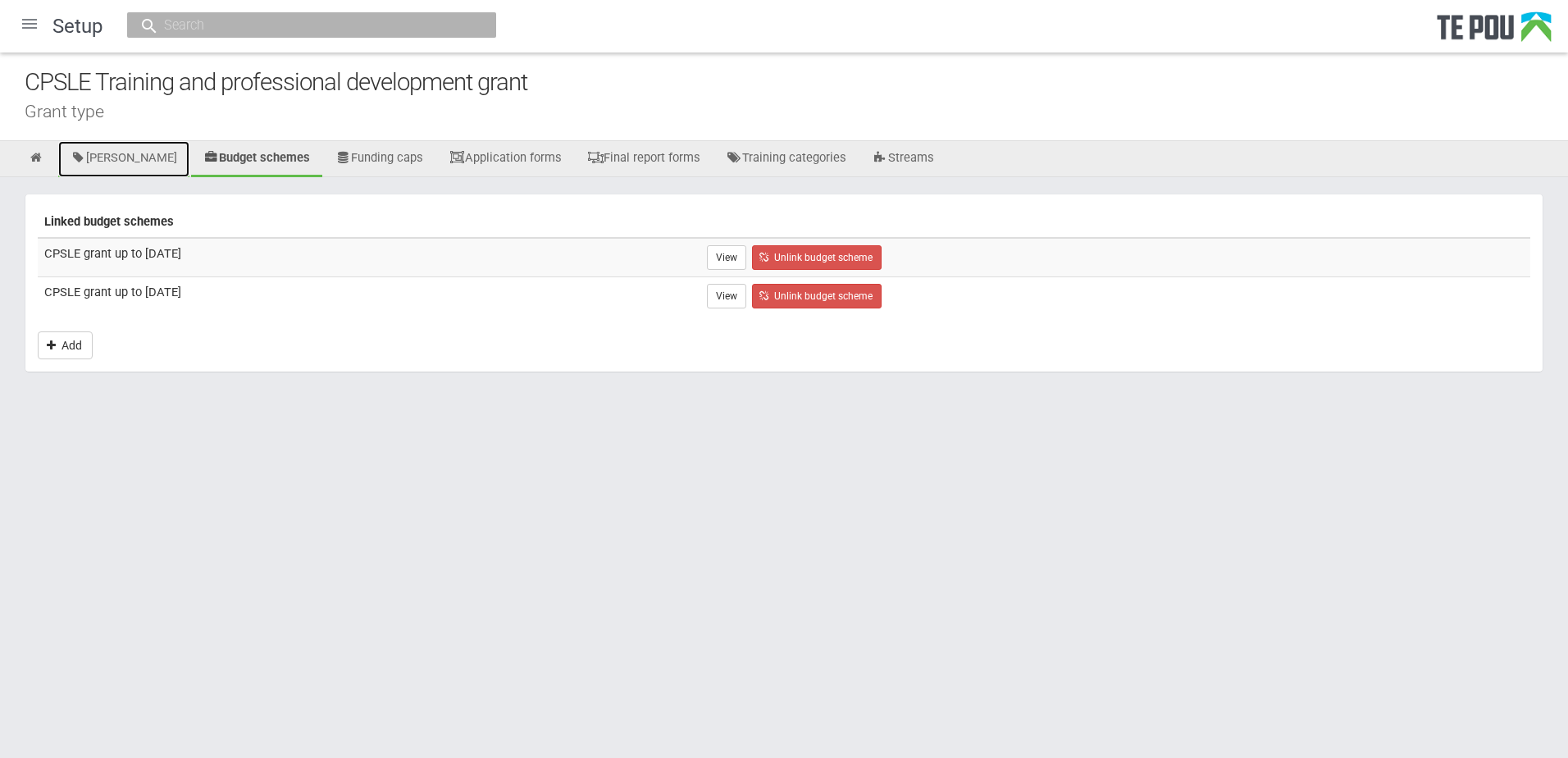
click at [127, 163] on link "[PERSON_NAME]" at bounding box center [124, 159] width 131 height 36
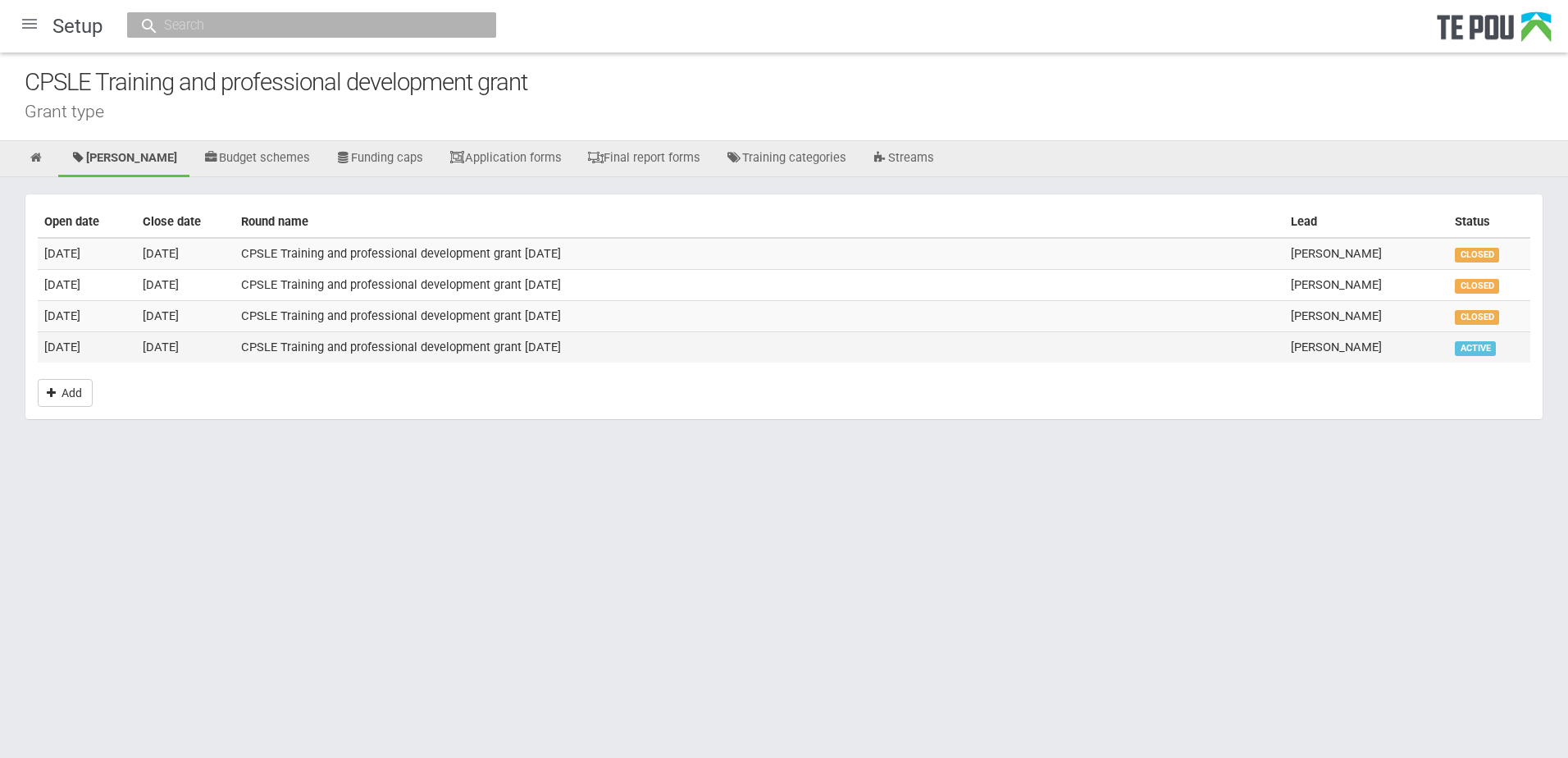
click at [117, 343] on td "15 Sep 2025" at bounding box center [87, 346] width 98 height 31
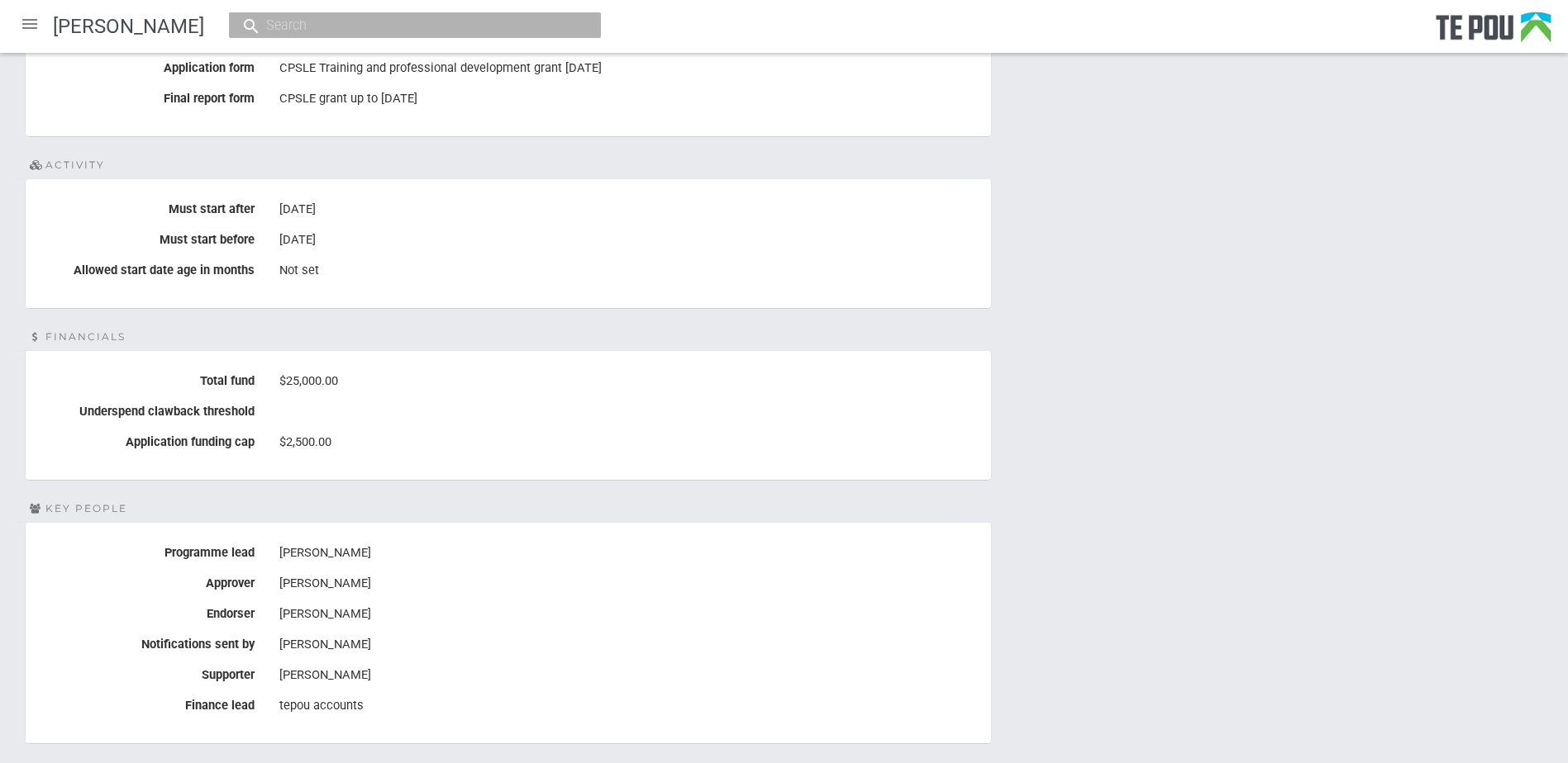
scroll to position [660, 0]
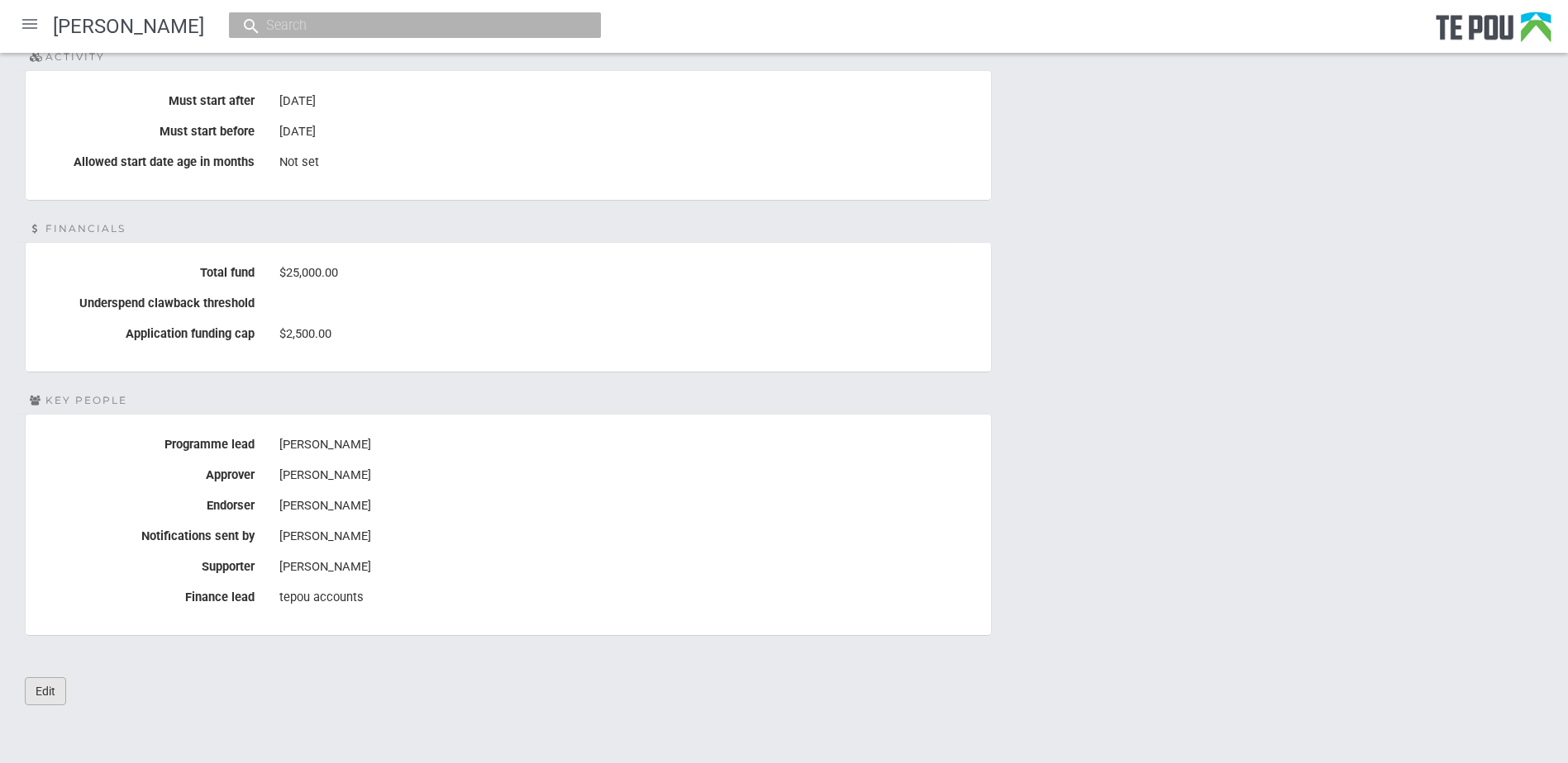
click at [54, 686] on link "Edit" at bounding box center [46, 691] width 41 height 28
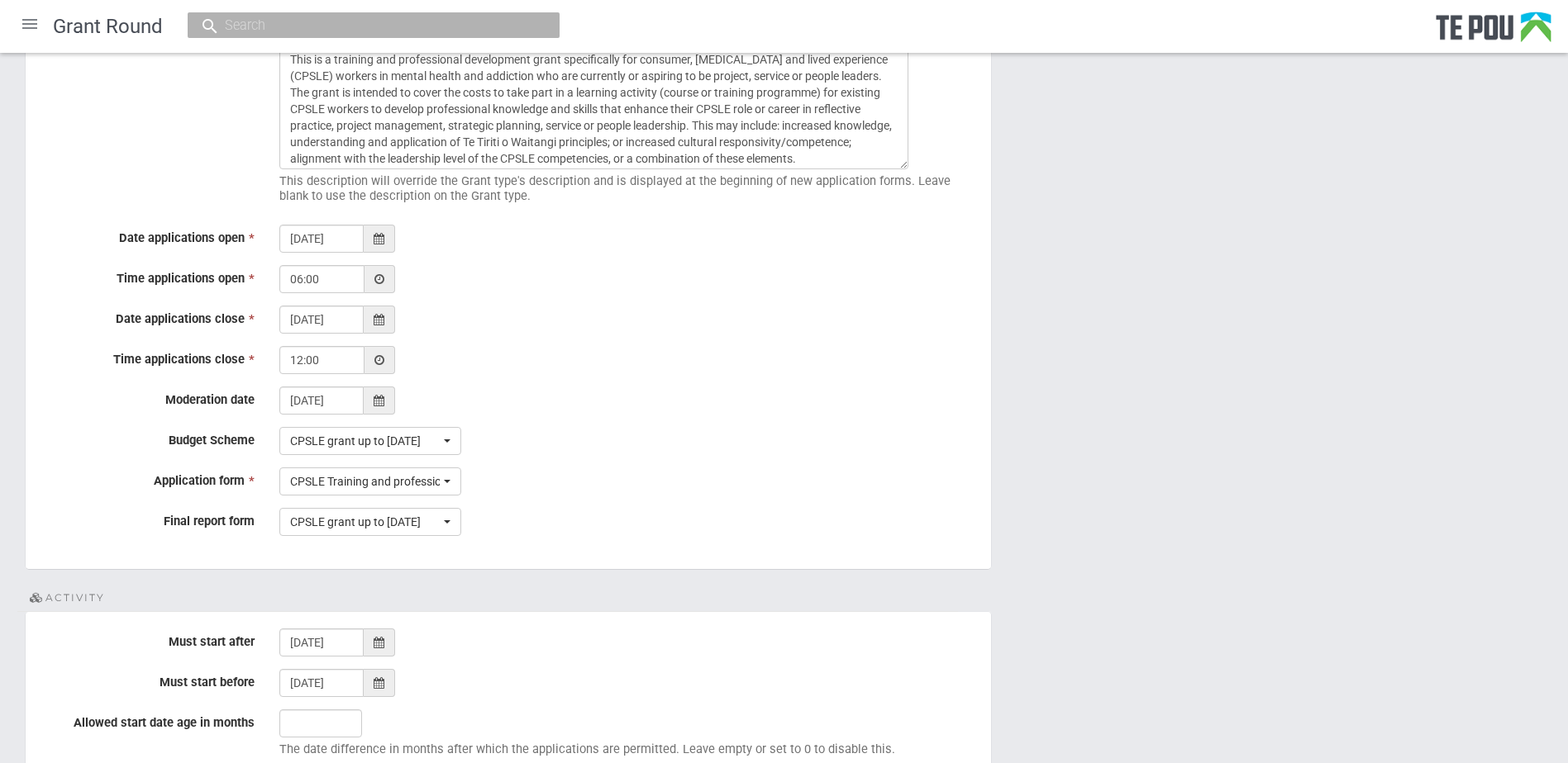
scroll to position [496, 0]
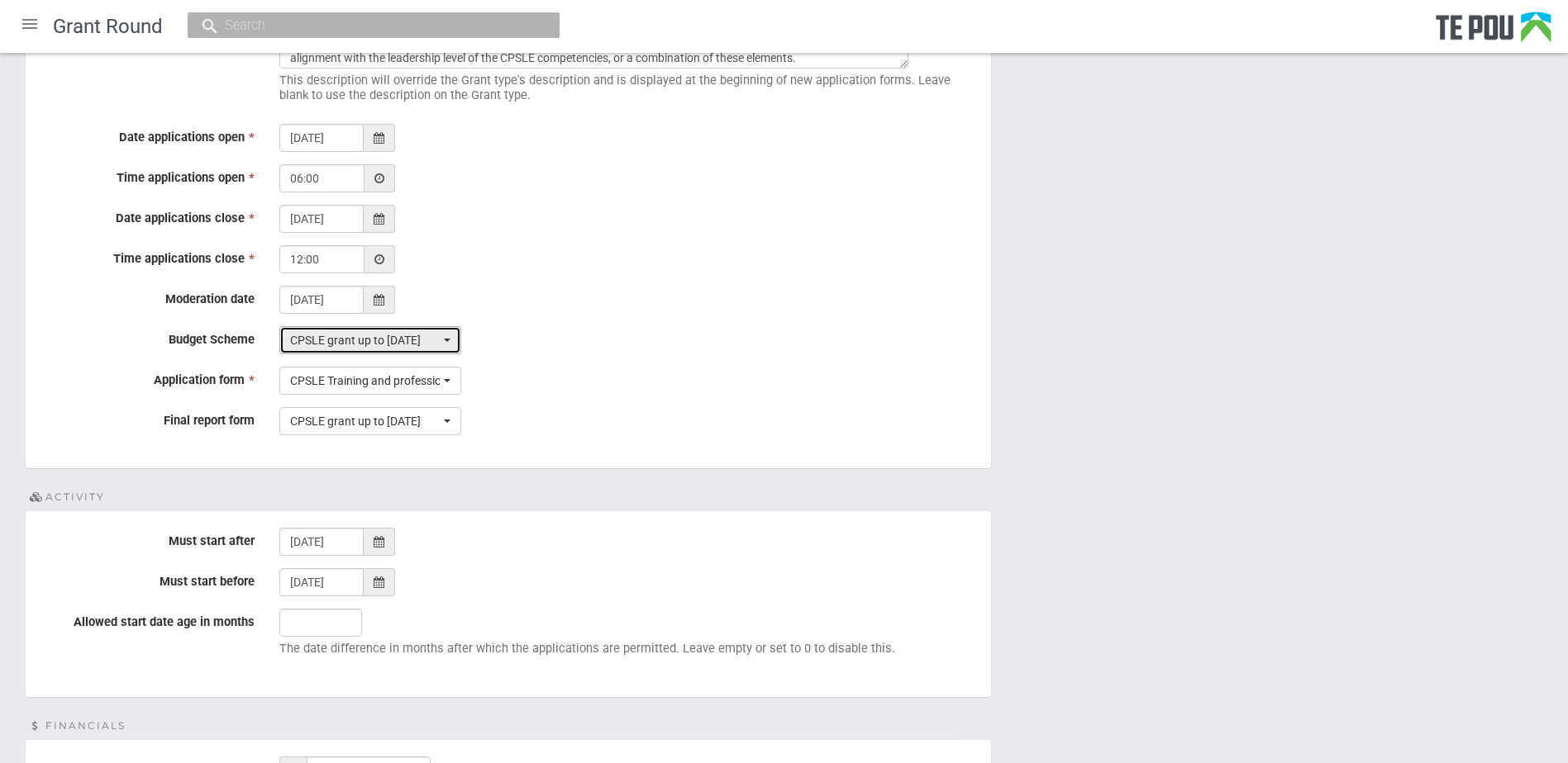
click at [433, 340] on span "CPSLE grant up to Oct 2024" at bounding box center [364, 340] width 150 height 17
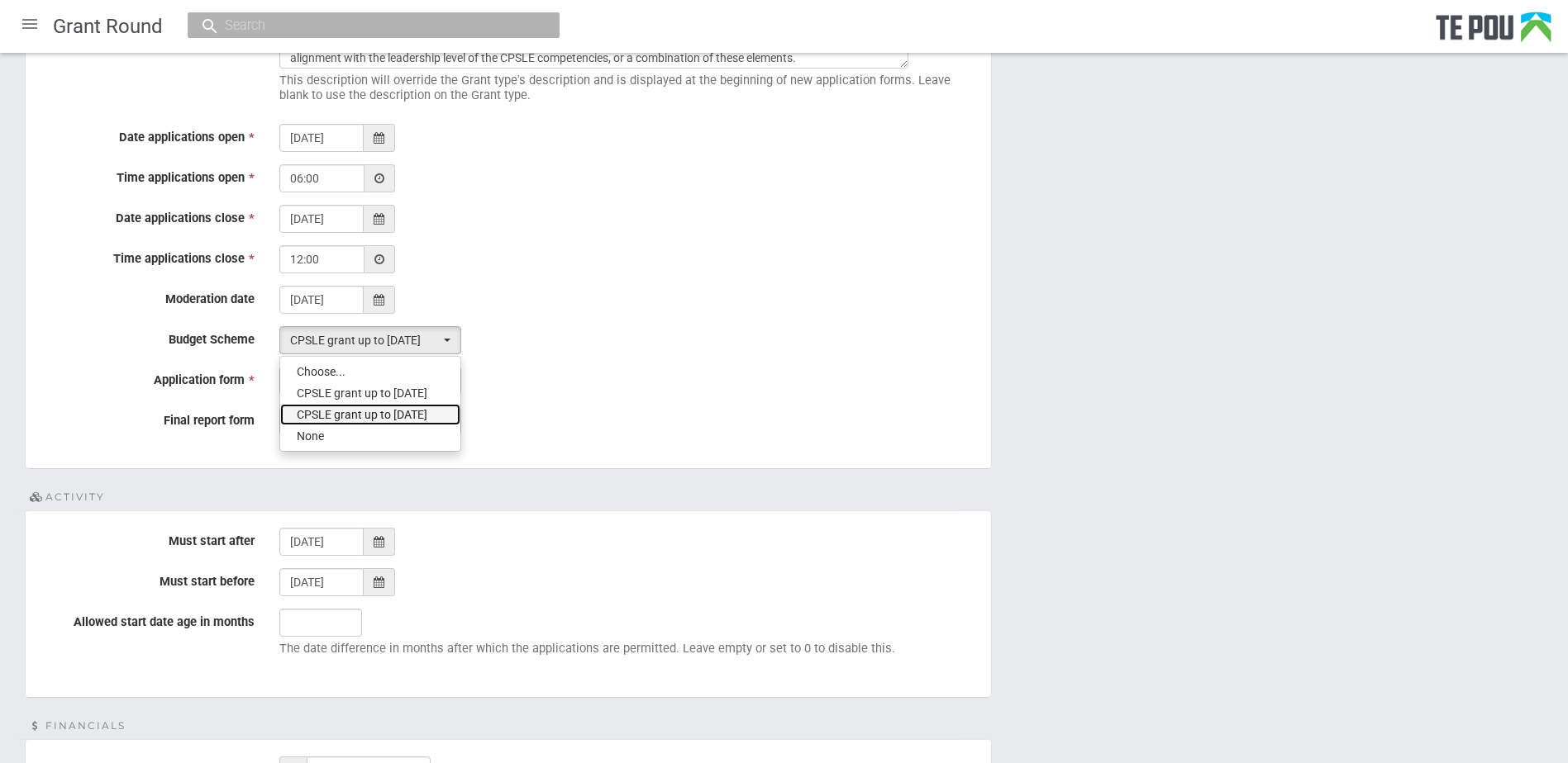
click at [416, 404] on link "CPSLE grant up to September 2025" at bounding box center [370, 415] width 180 height 21
select select "21"
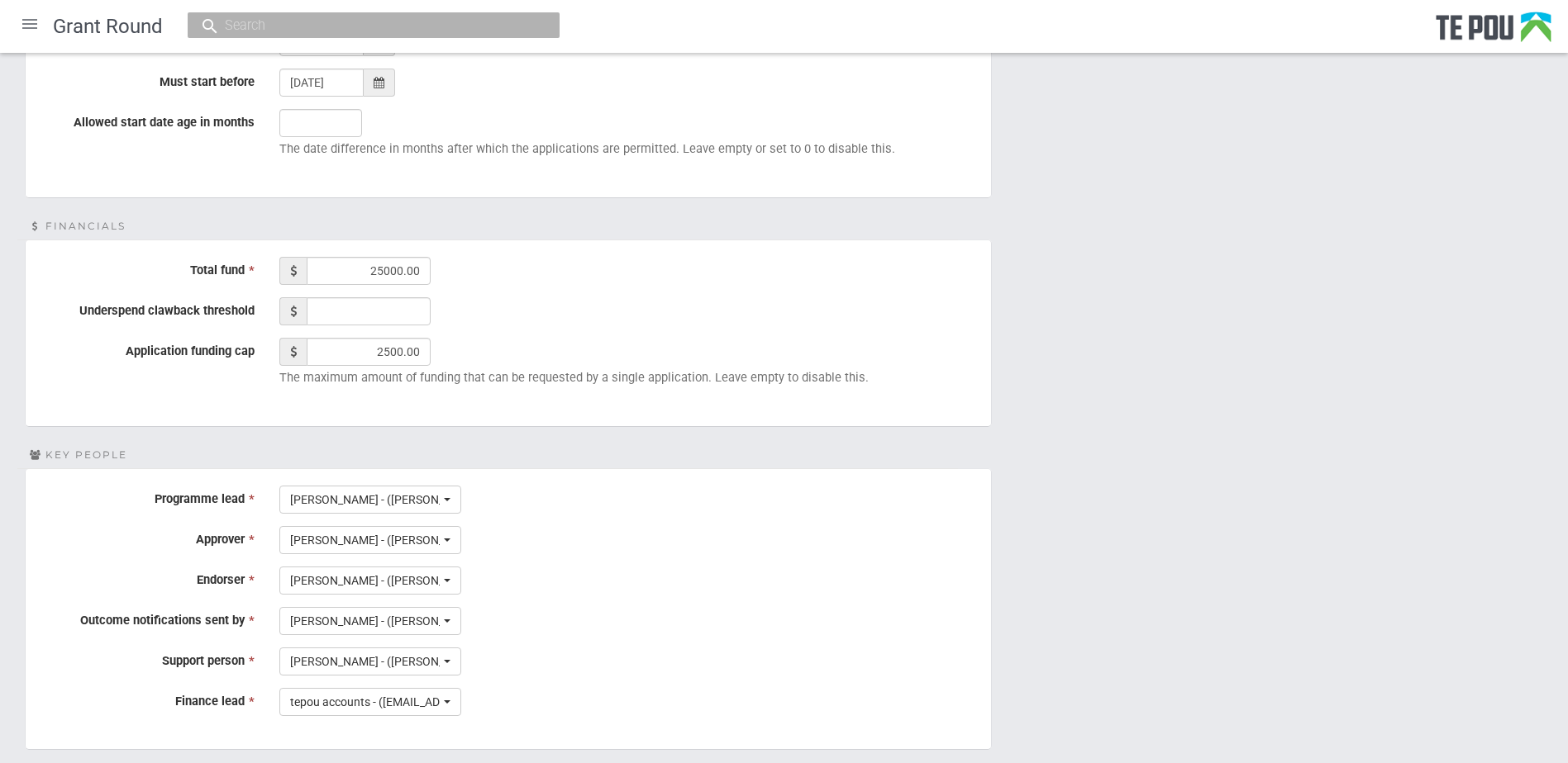
scroll to position [1110, 0]
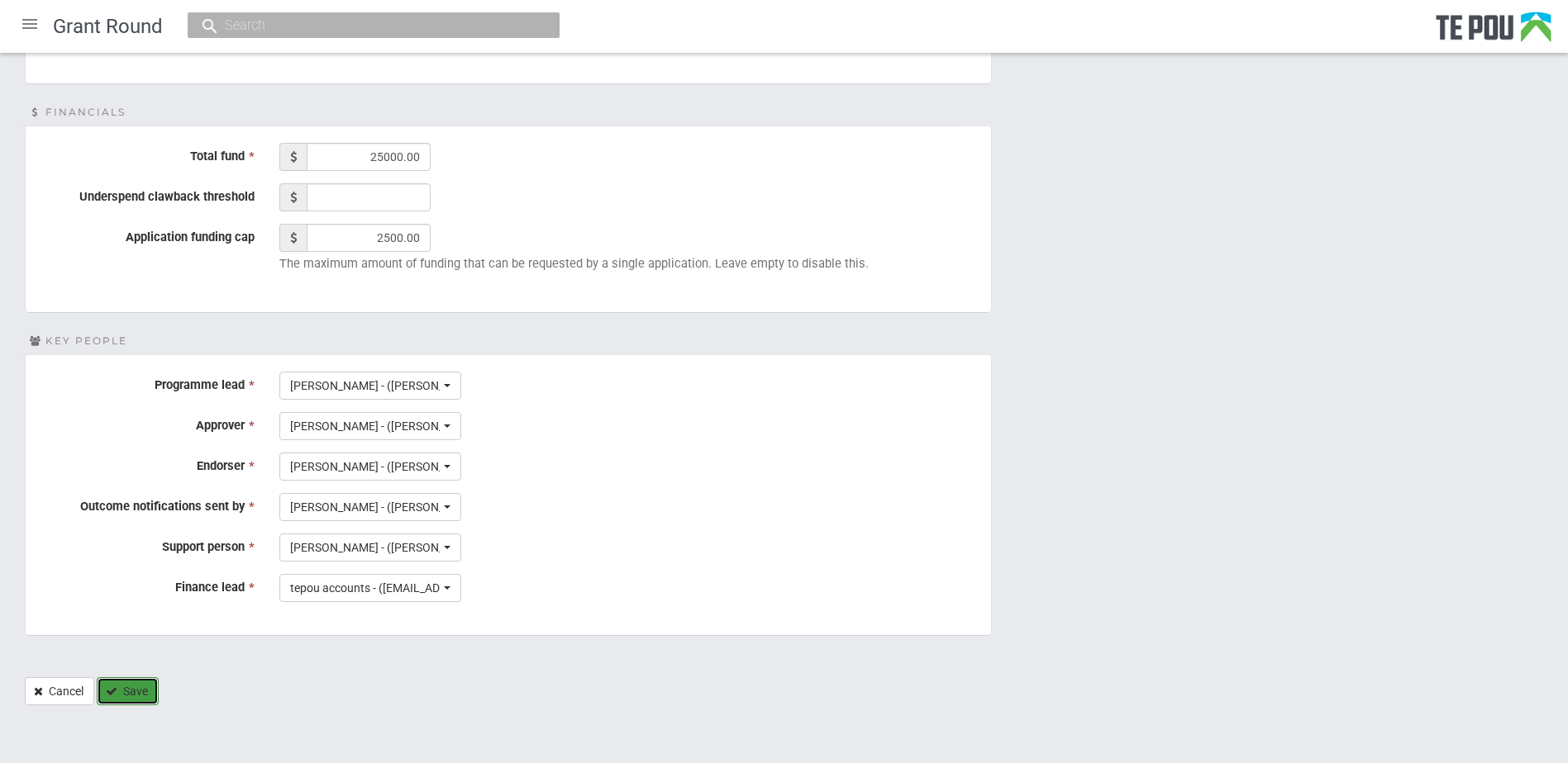
click at [152, 689] on button "Save" at bounding box center [128, 691] width 62 height 28
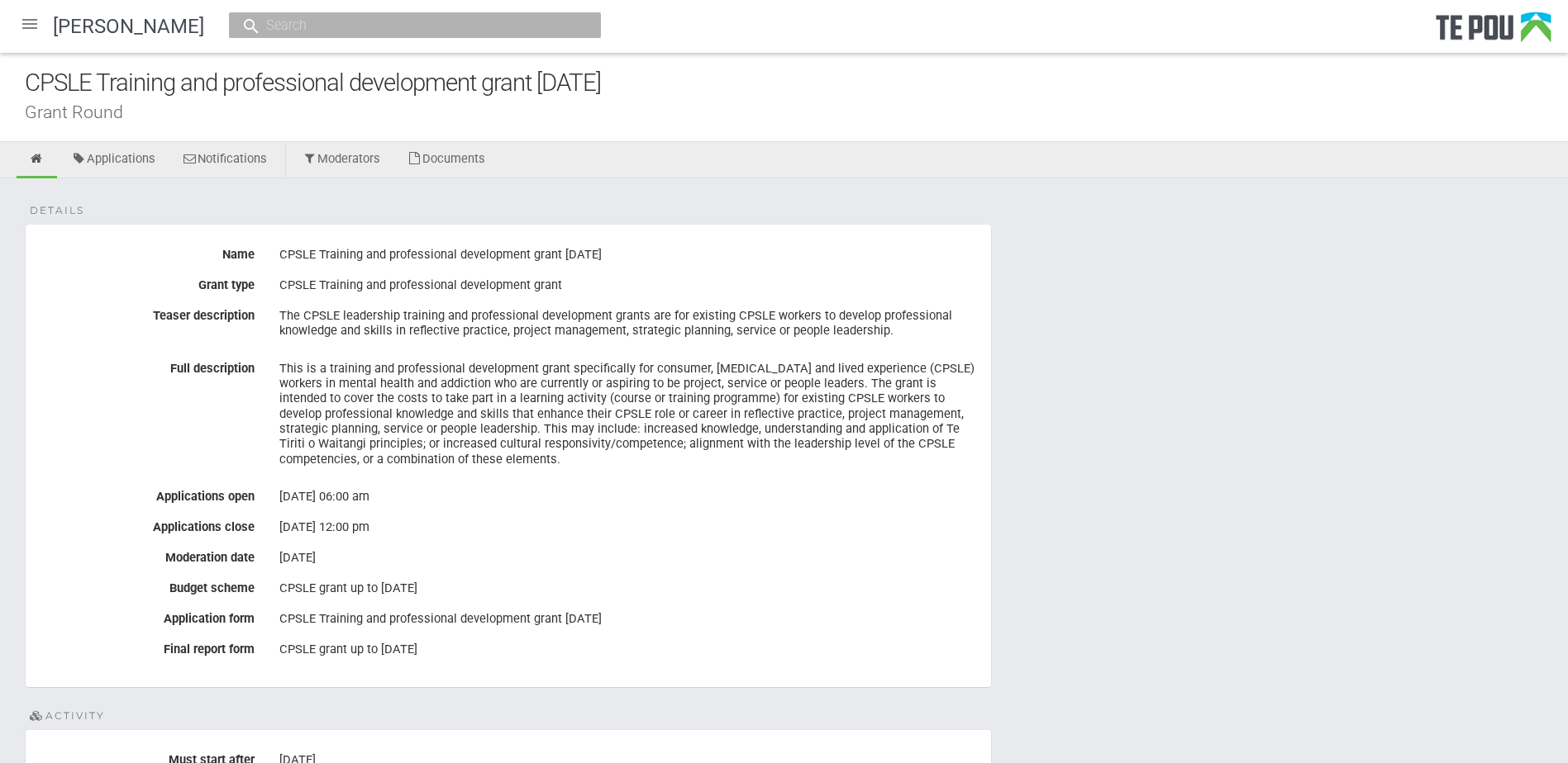
click at [27, 12] on div at bounding box center [30, 23] width 40 height 40
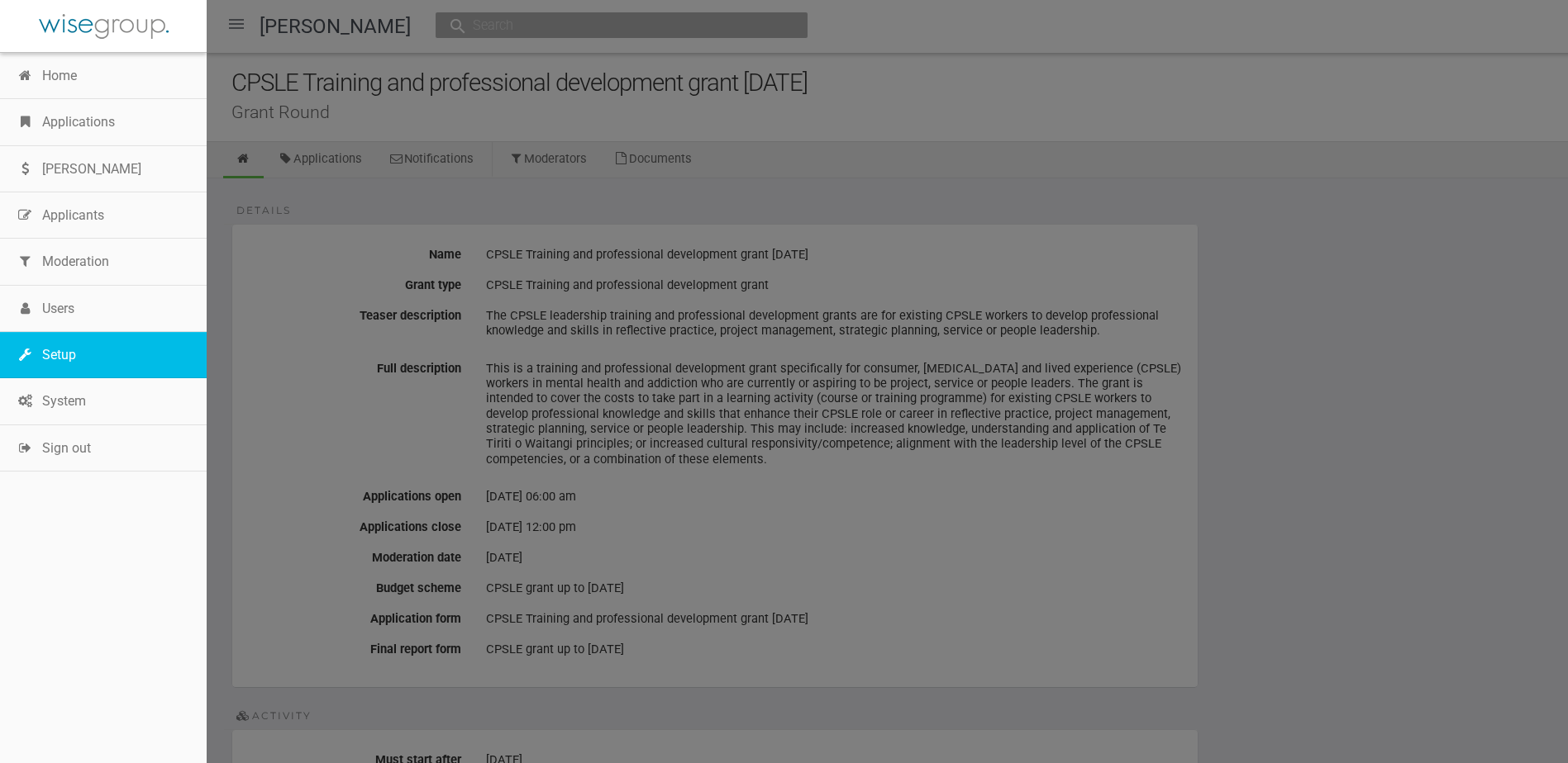
click at [76, 357] on link "Setup" at bounding box center [103, 355] width 207 height 47
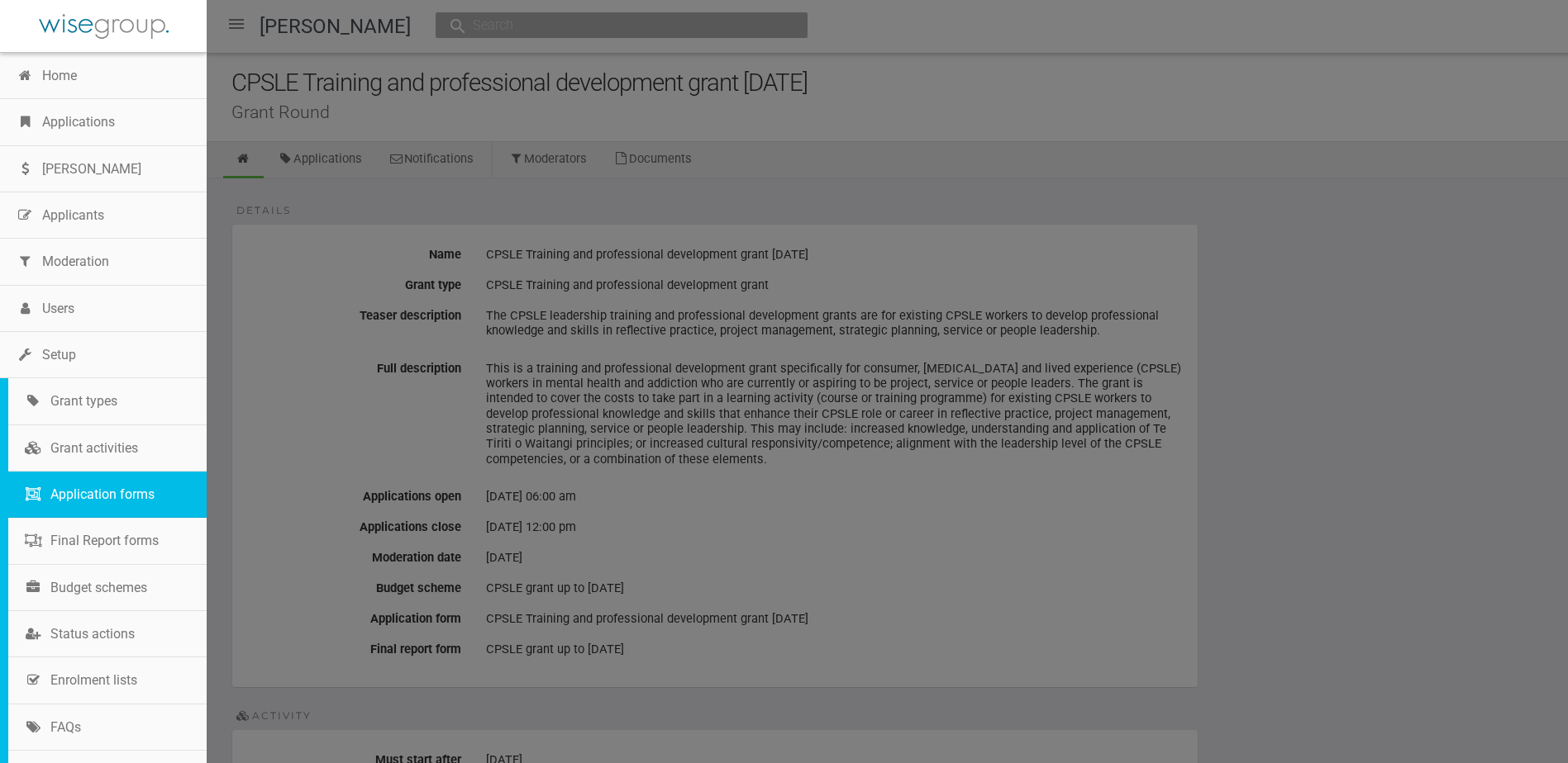
click at [90, 497] on link "Application forms" at bounding box center [107, 495] width 199 height 47
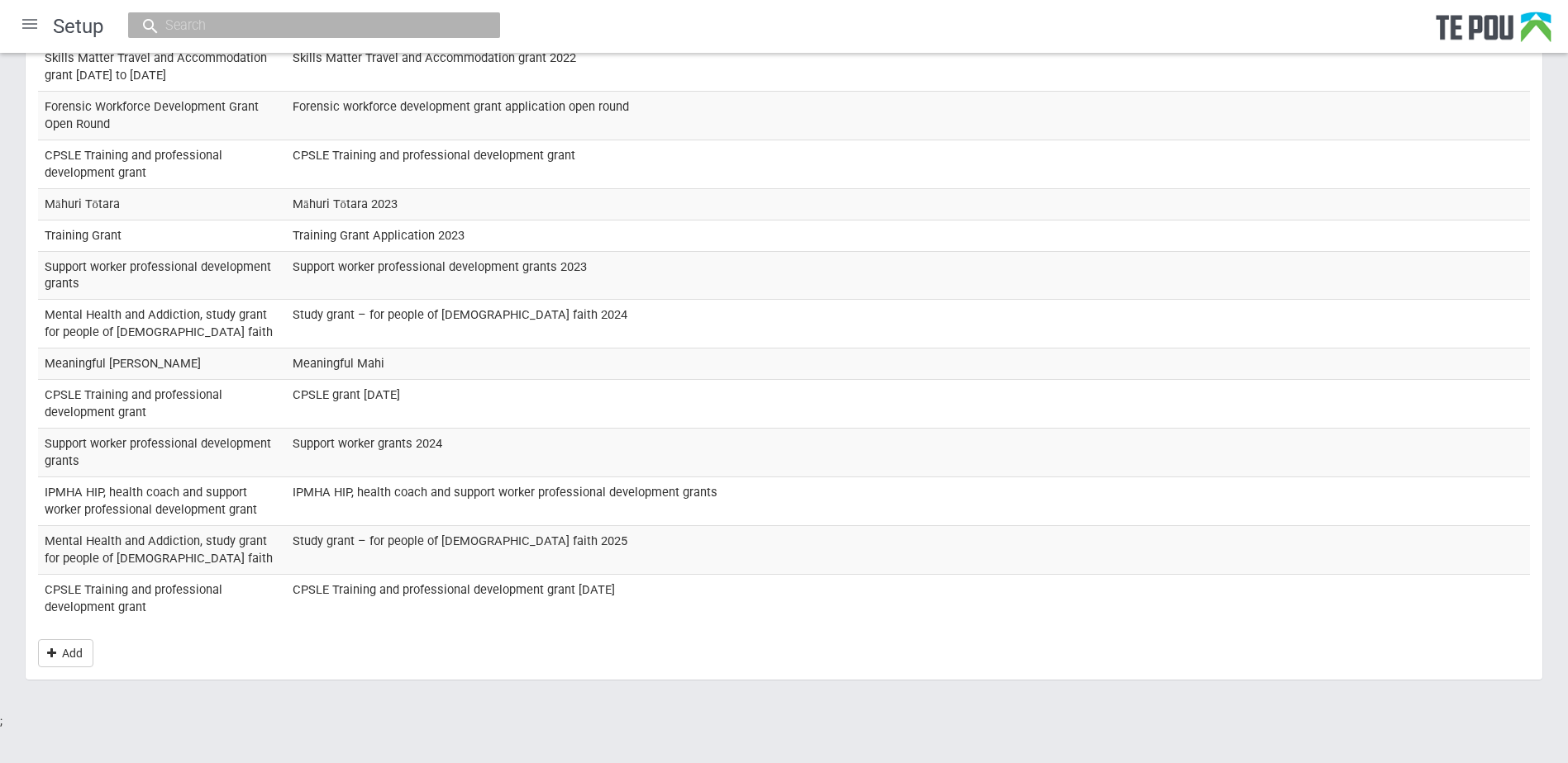
scroll to position [795, 0]
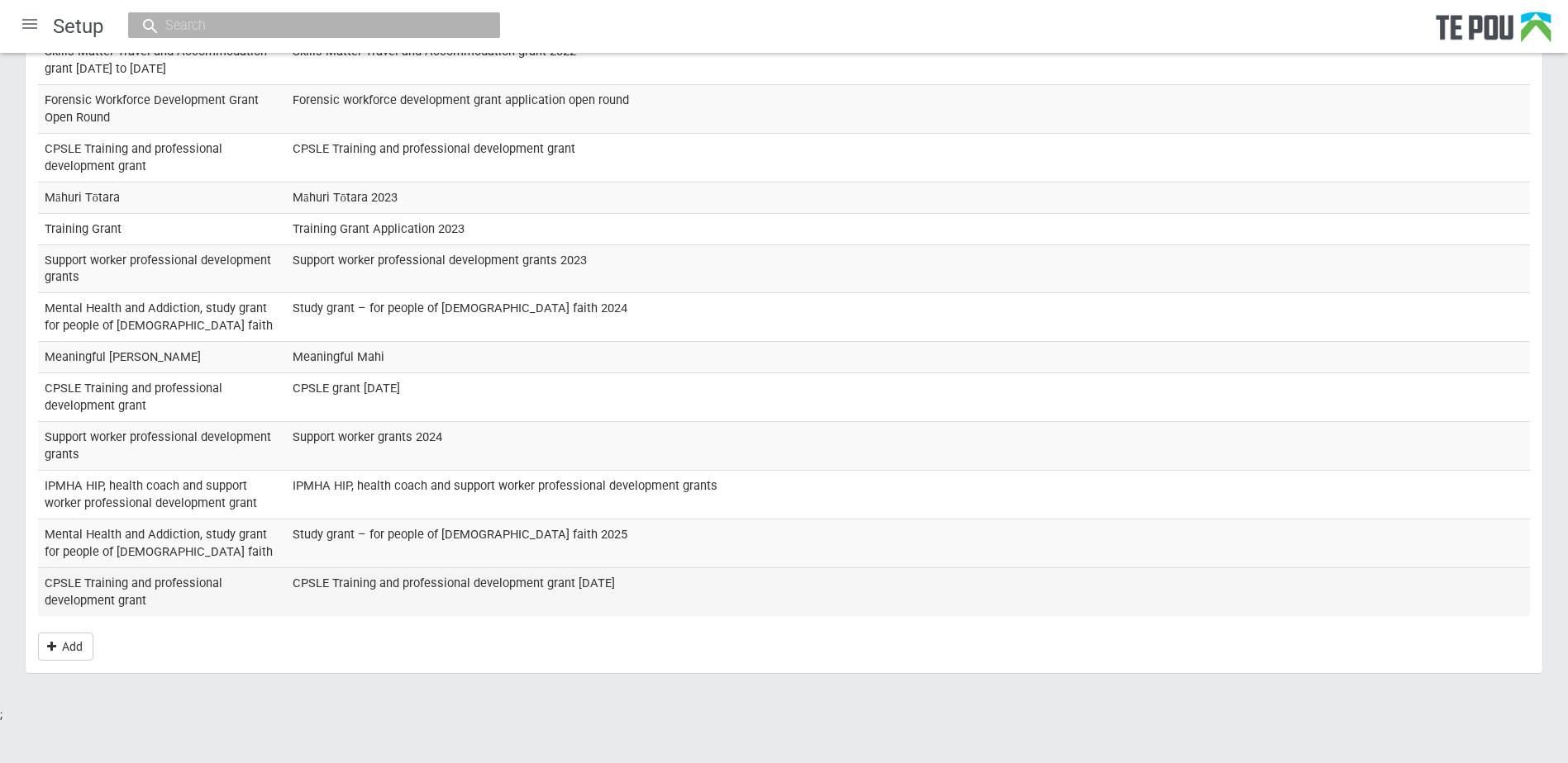
click at [120, 591] on td "CPSLE Training and professional development grant" at bounding box center [162, 591] width 248 height 48
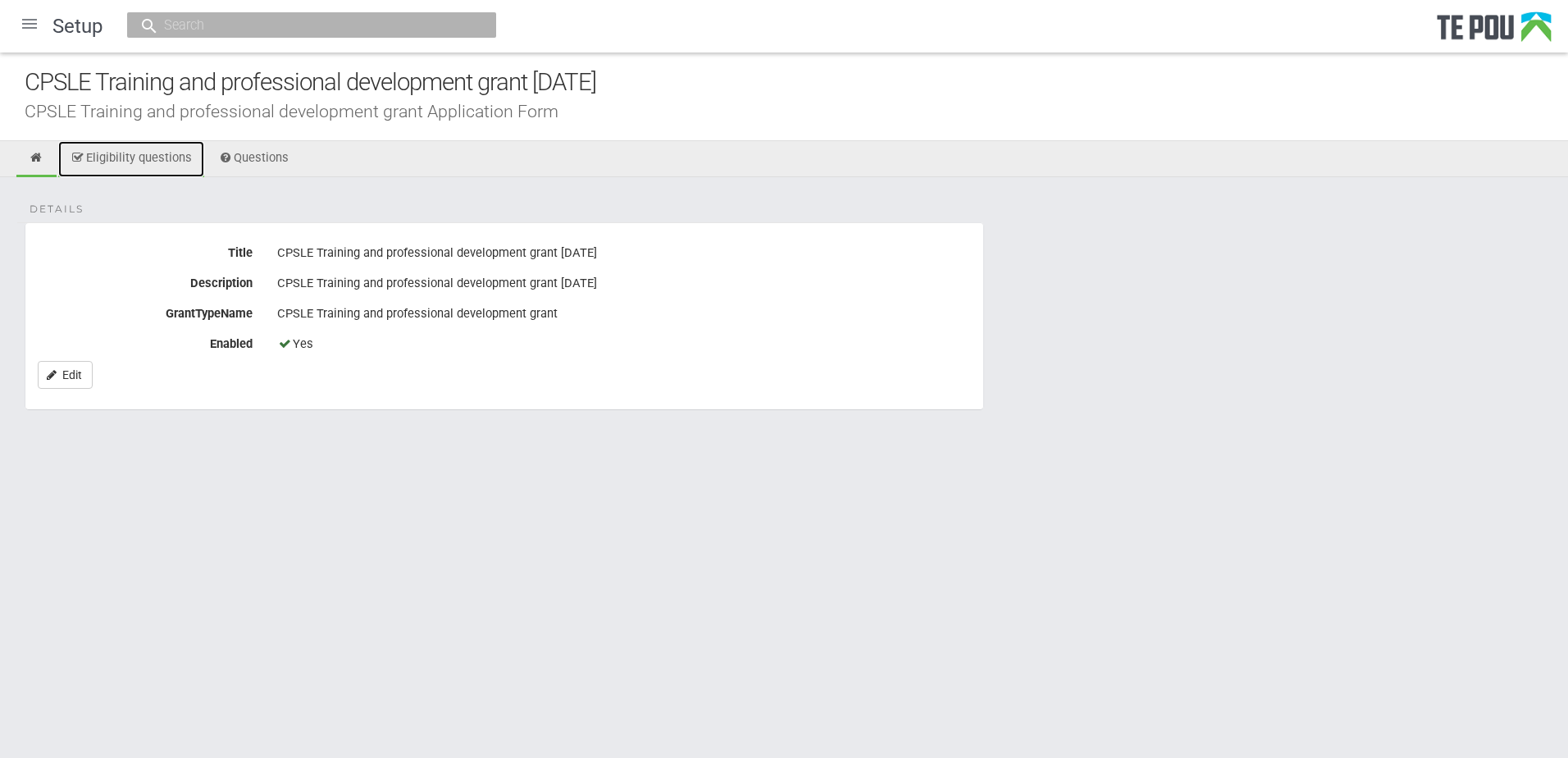
click at [151, 158] on link "Eligibility questions" at bounding box center [131, 159] width 146 height 36
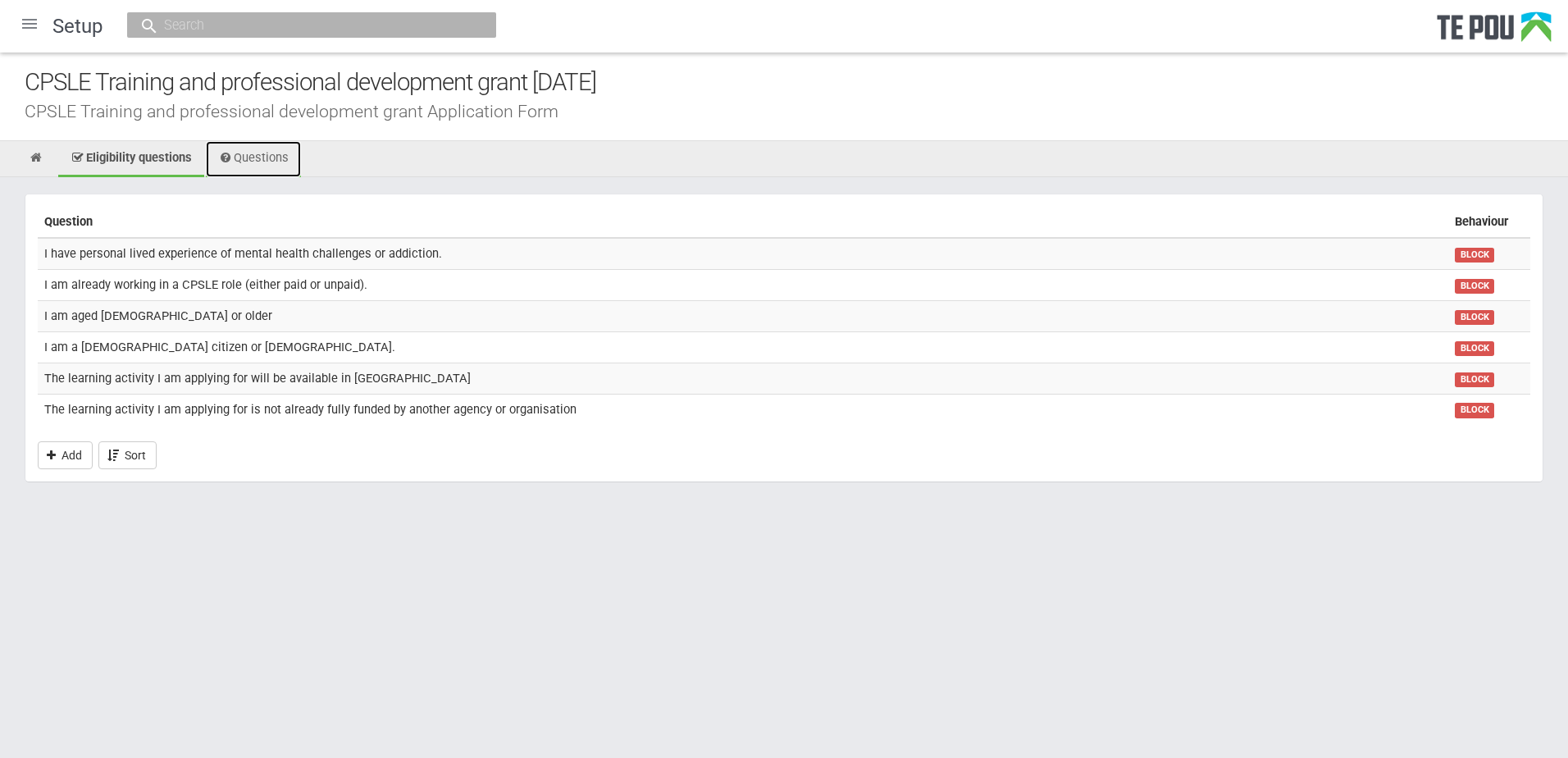
click at [269, 157] on link "Questions" at bounding box center [253, 159] width 95 height 36
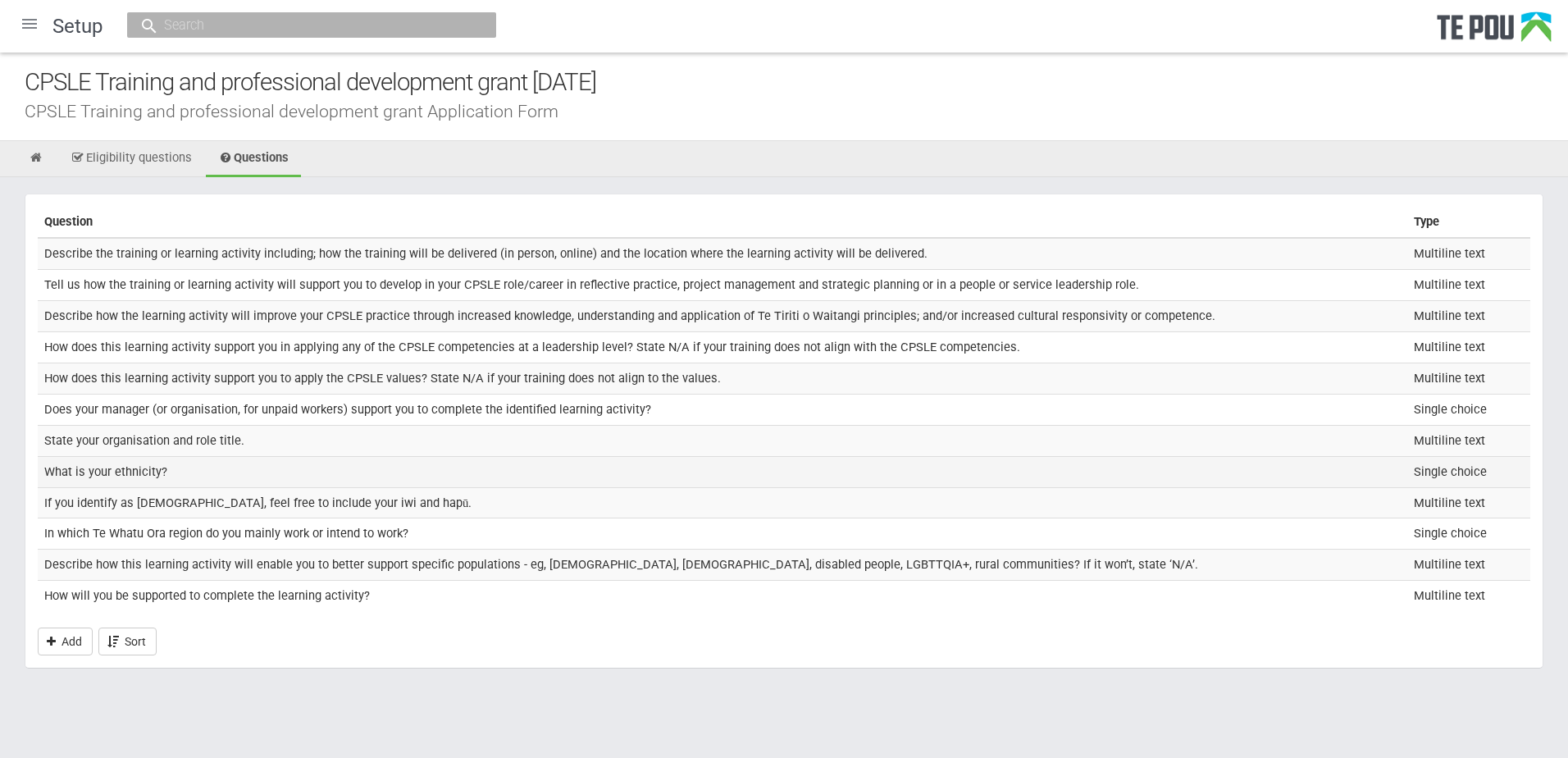
click at [154, 466] on td "What is your ethnicity?" at bounding box center [722, 472] width 1370 height 31
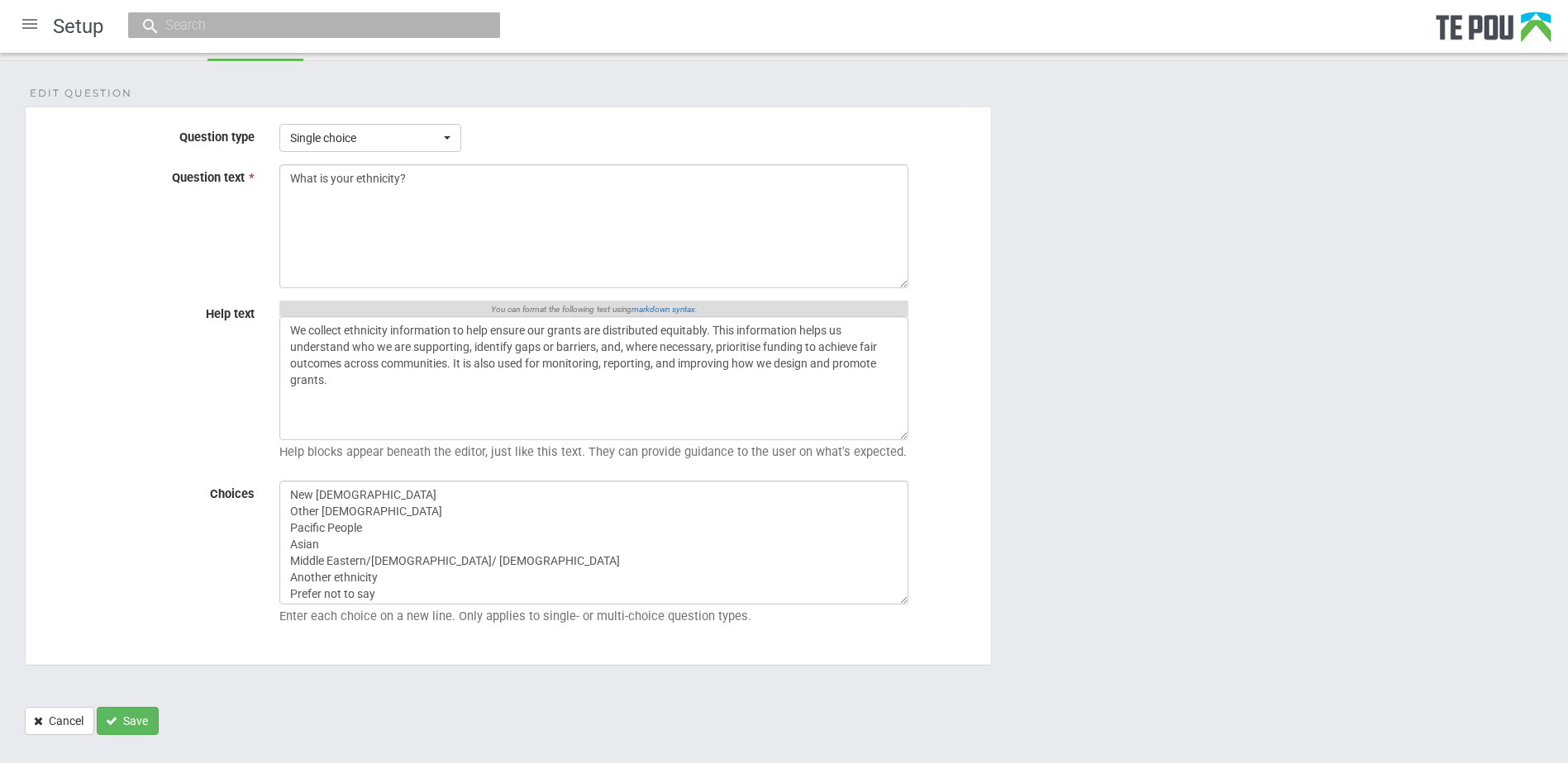
scroll to position [147, 0]
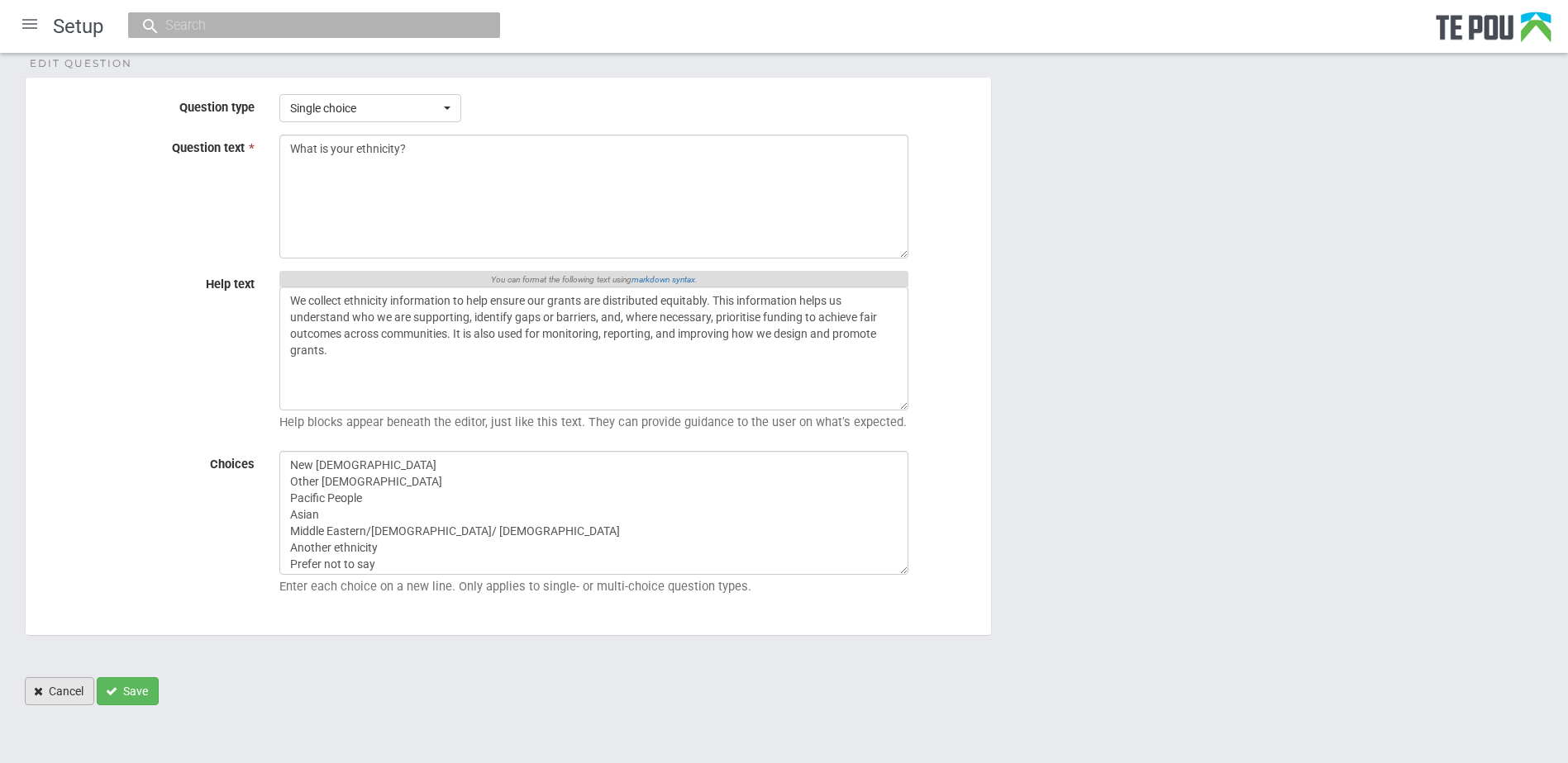
click at [62, 686] on link "Cancel" at bounding box center [60, 691] width 69 height 28
